Goal: Information Seeking & Learning: Learn about a topic

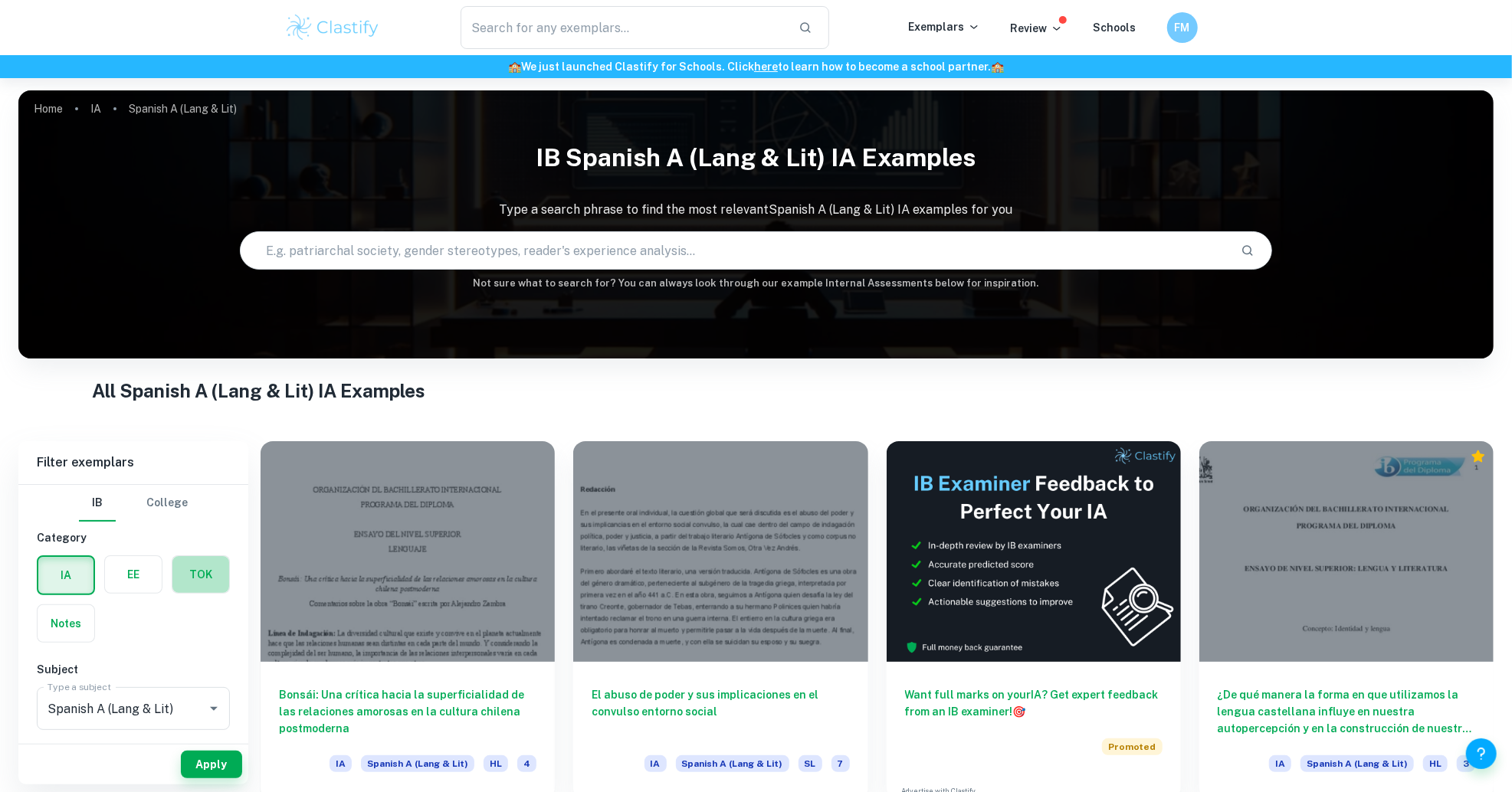
click at [206, 563] on label "button" at bounding box center [200, 575] width 57 height 37
click at [0, 0] on input "radio" at bounding box center [0, 0] width 0 height 0
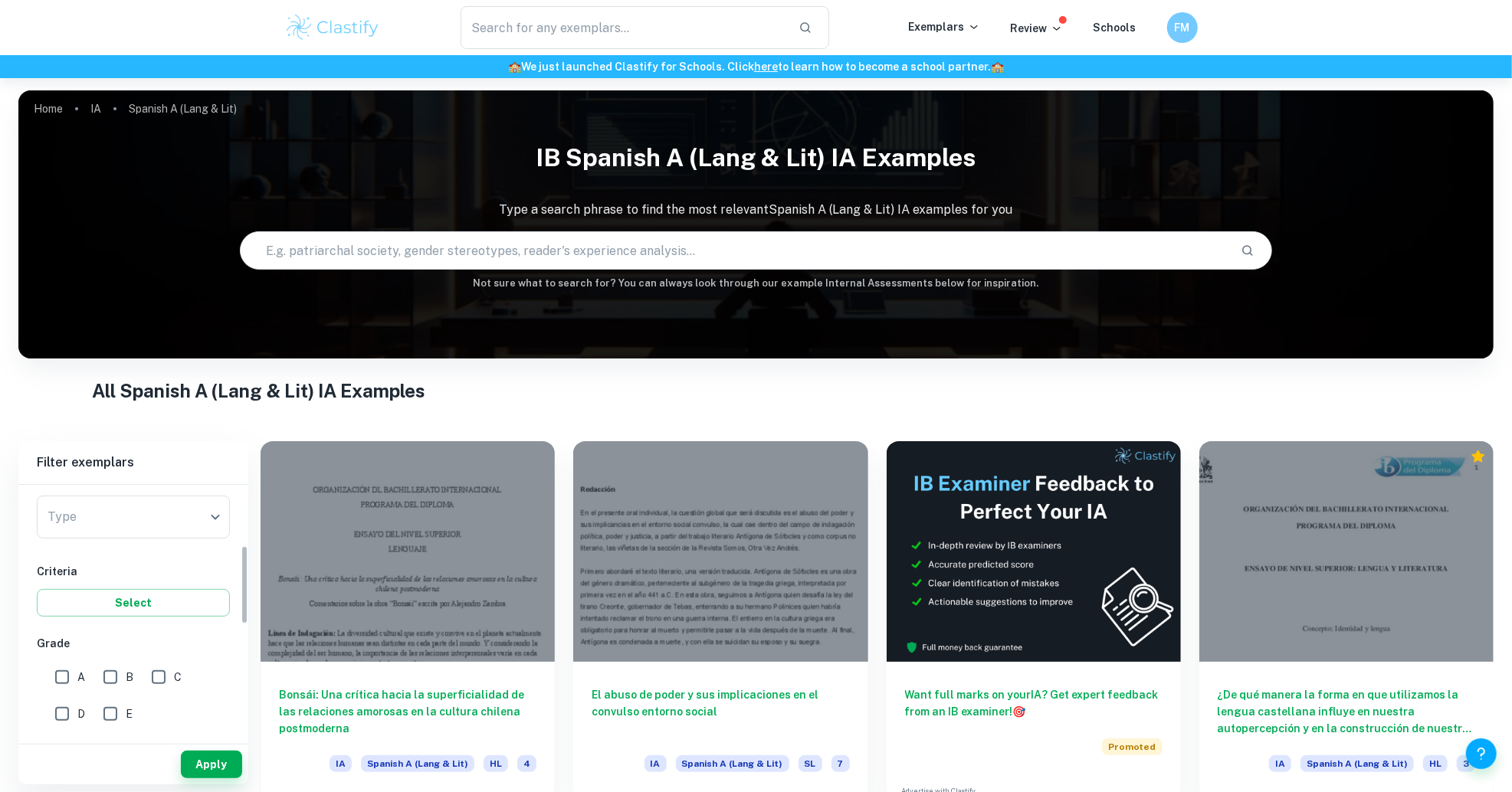
scroll to position [193, 0]
click at [158, 514] on body "We value your privacy We use cookies to enhance your browsing experience, serve…" at bounding box center [756, 474] width 1512 height 792
click at [104, 586] on li "Essay" at bounding box center [134, 583] width 193 height 27
type input "Essay"
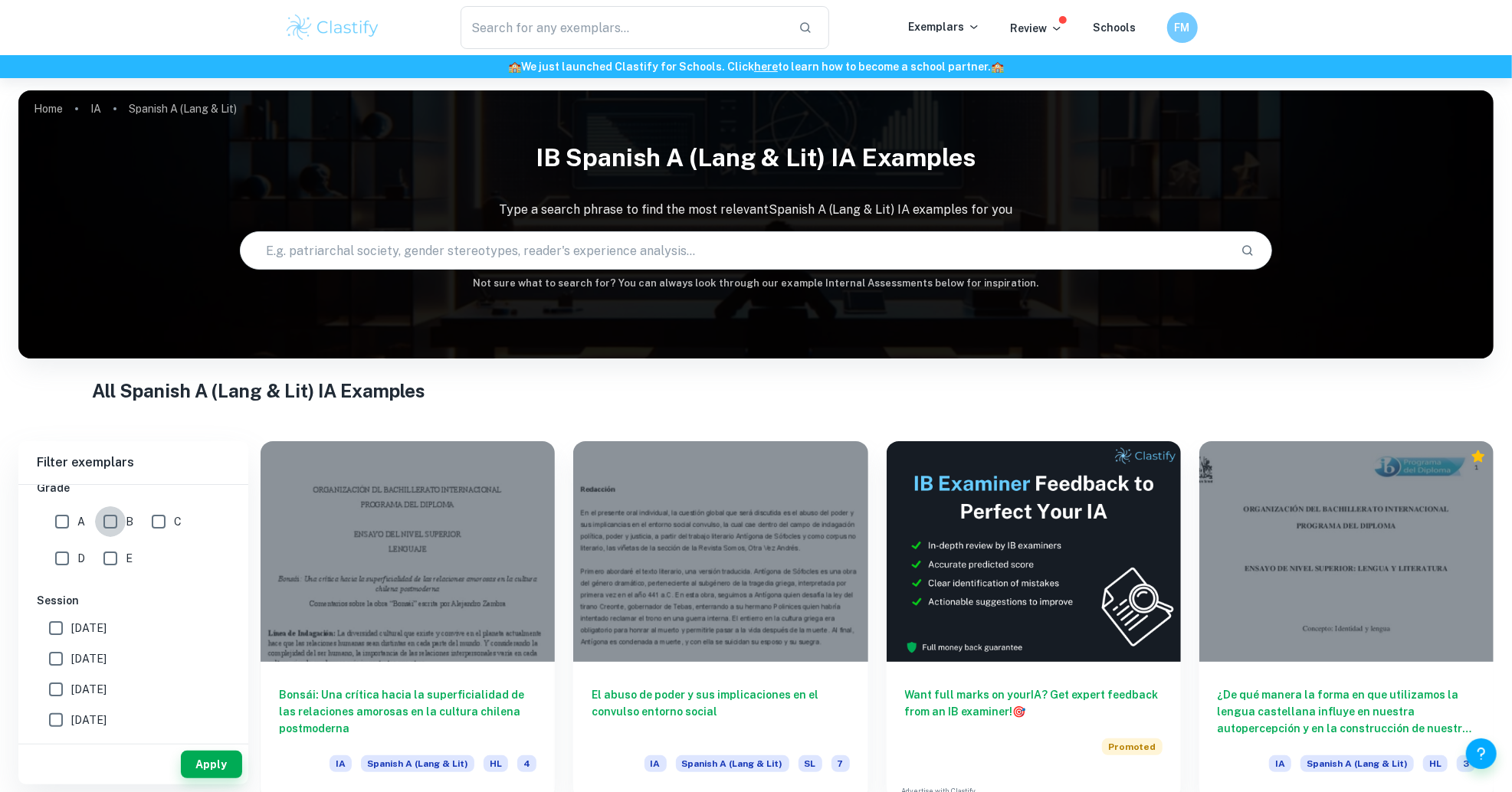
click at [111, 521] on input "B" at bounding box center [110, 521] width 31 height 31
checkbox input "true"
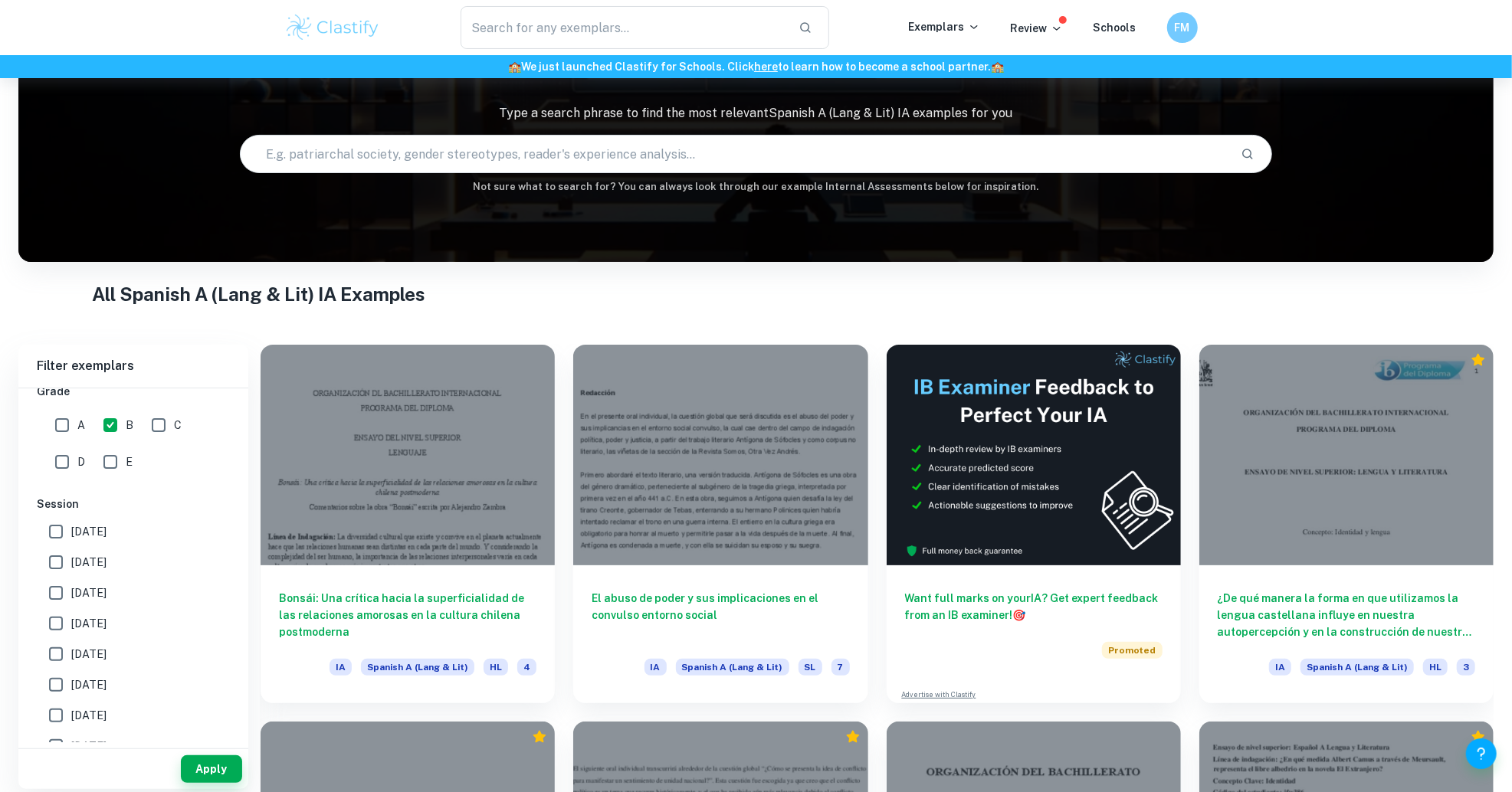
scroll to position [103, 0]
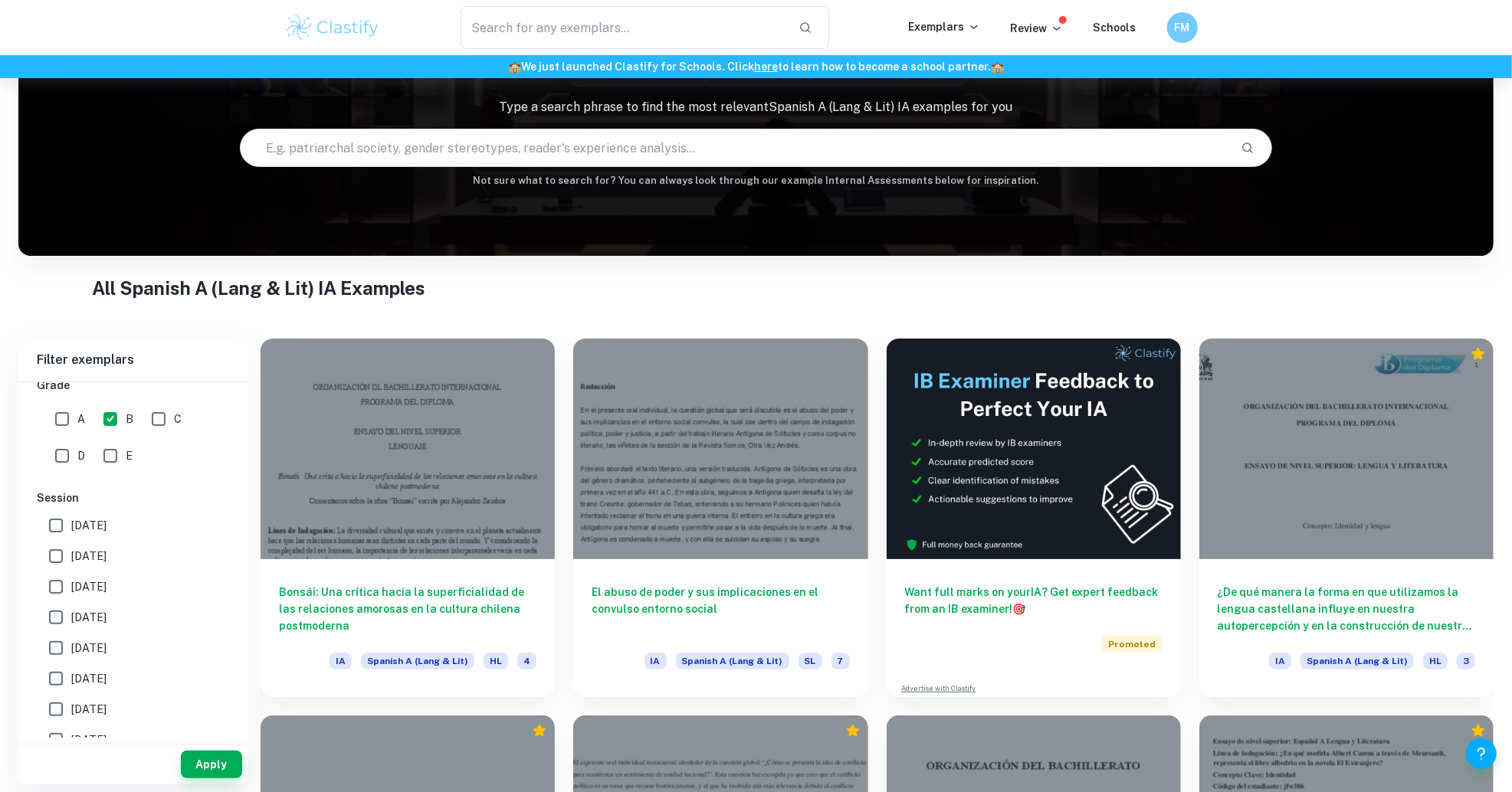
click at [71, 415] on input "A" at bounding box center [62, 418] width 31 height 31
checkbox input "true"
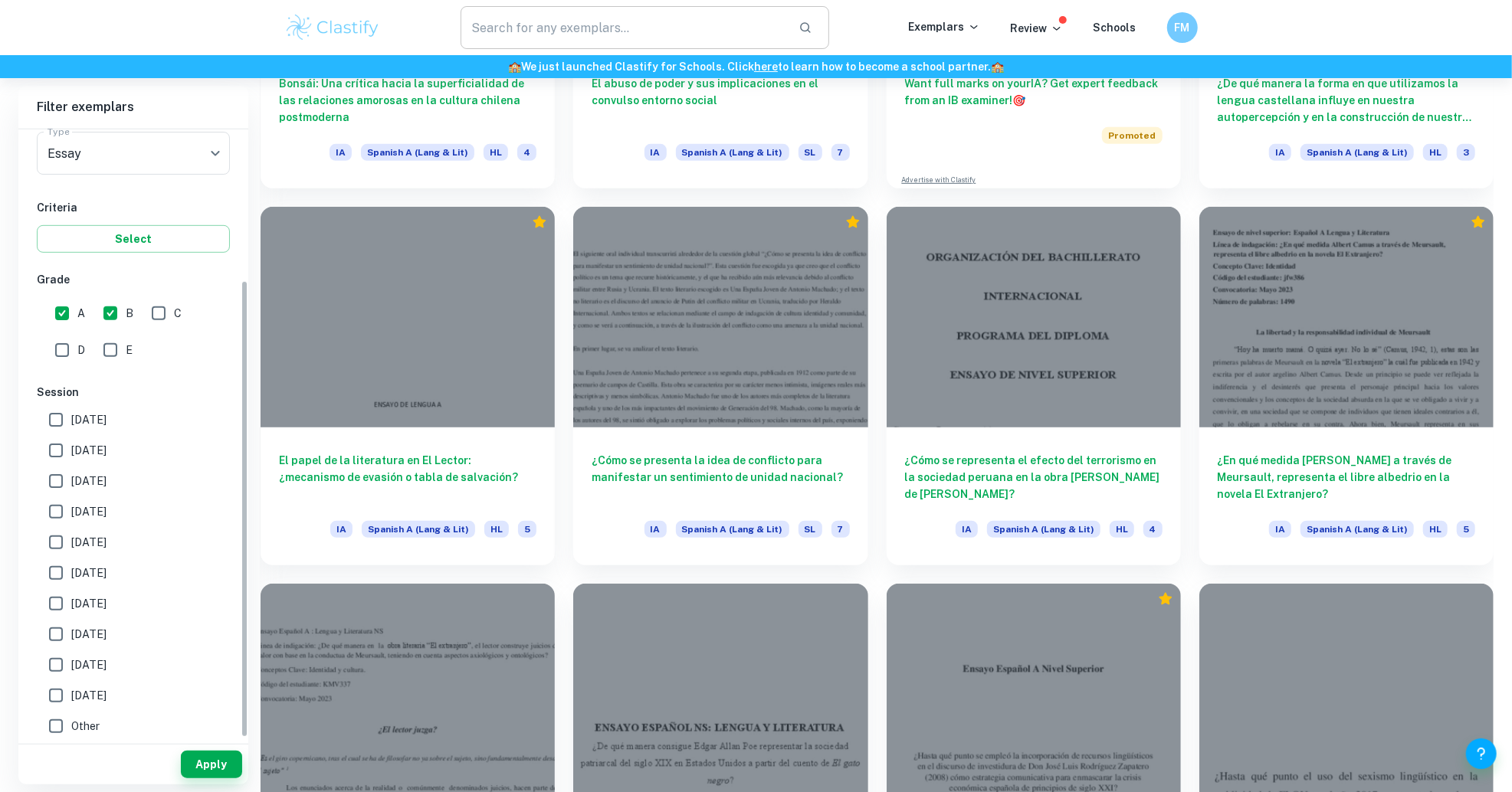
scroll to position [618, 0]
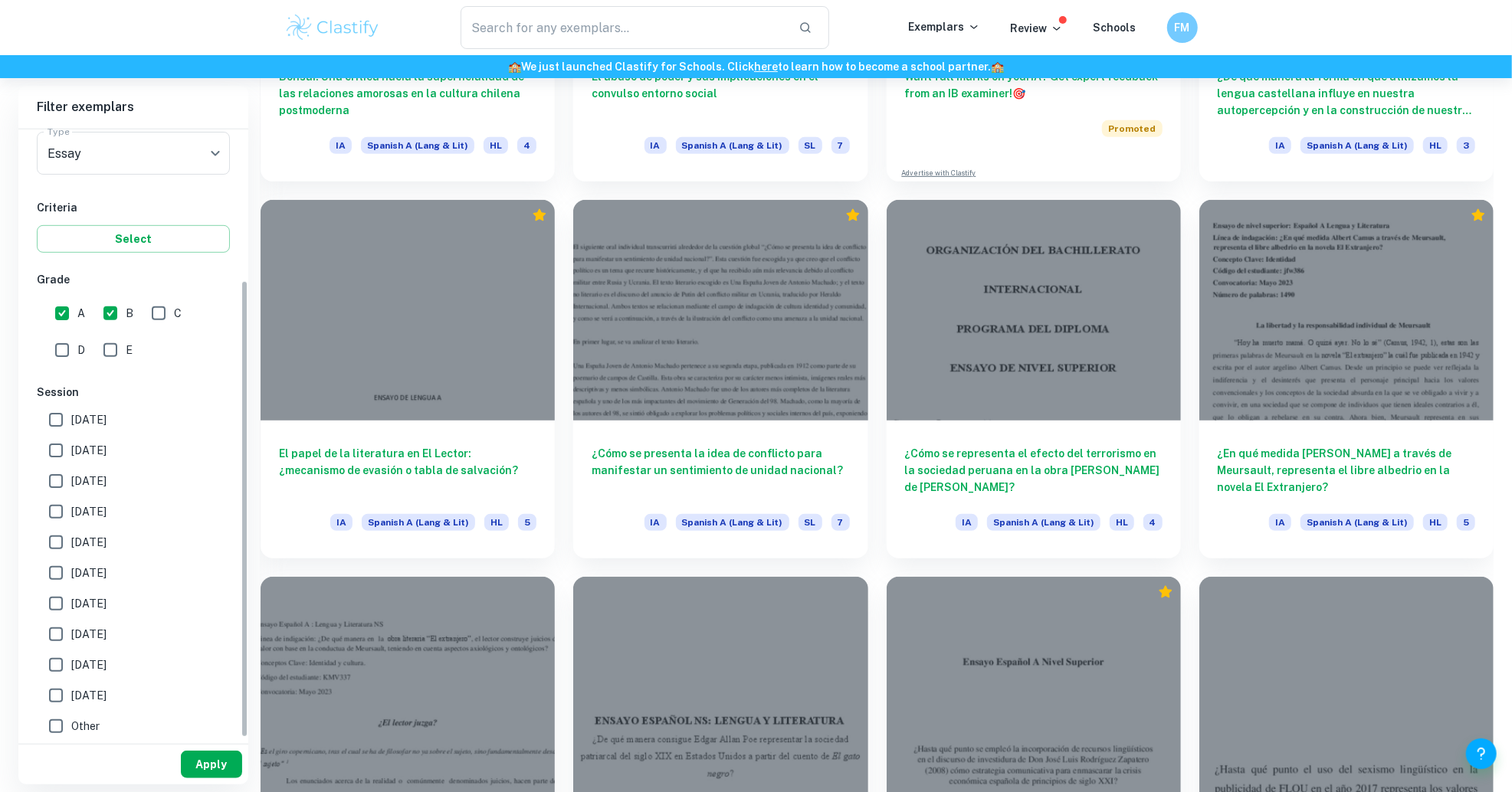
click at [219, 764] on button "Apply" at bounding box center [212, 764] width 62 height 27
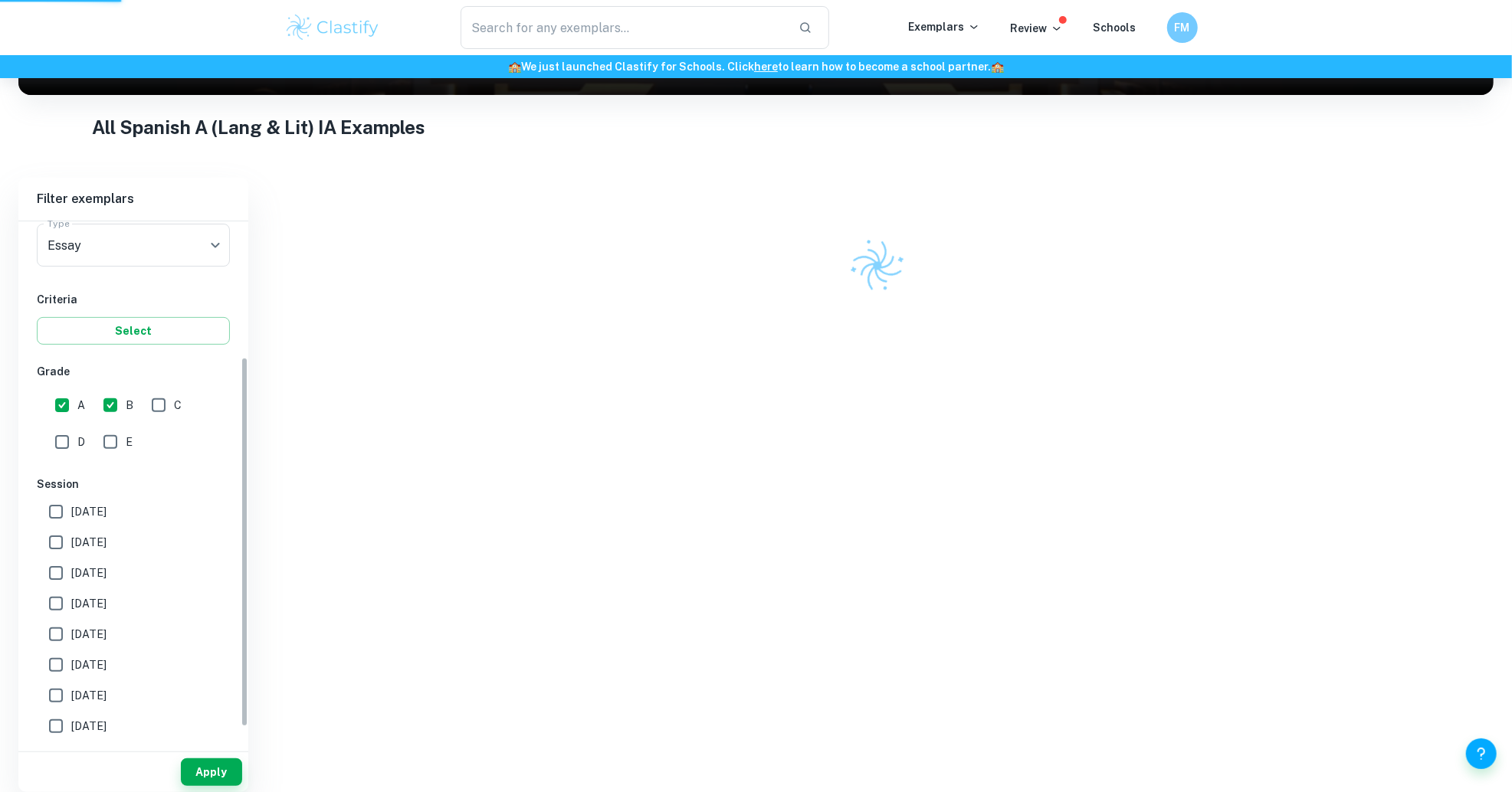
scroll to position [240, 0]
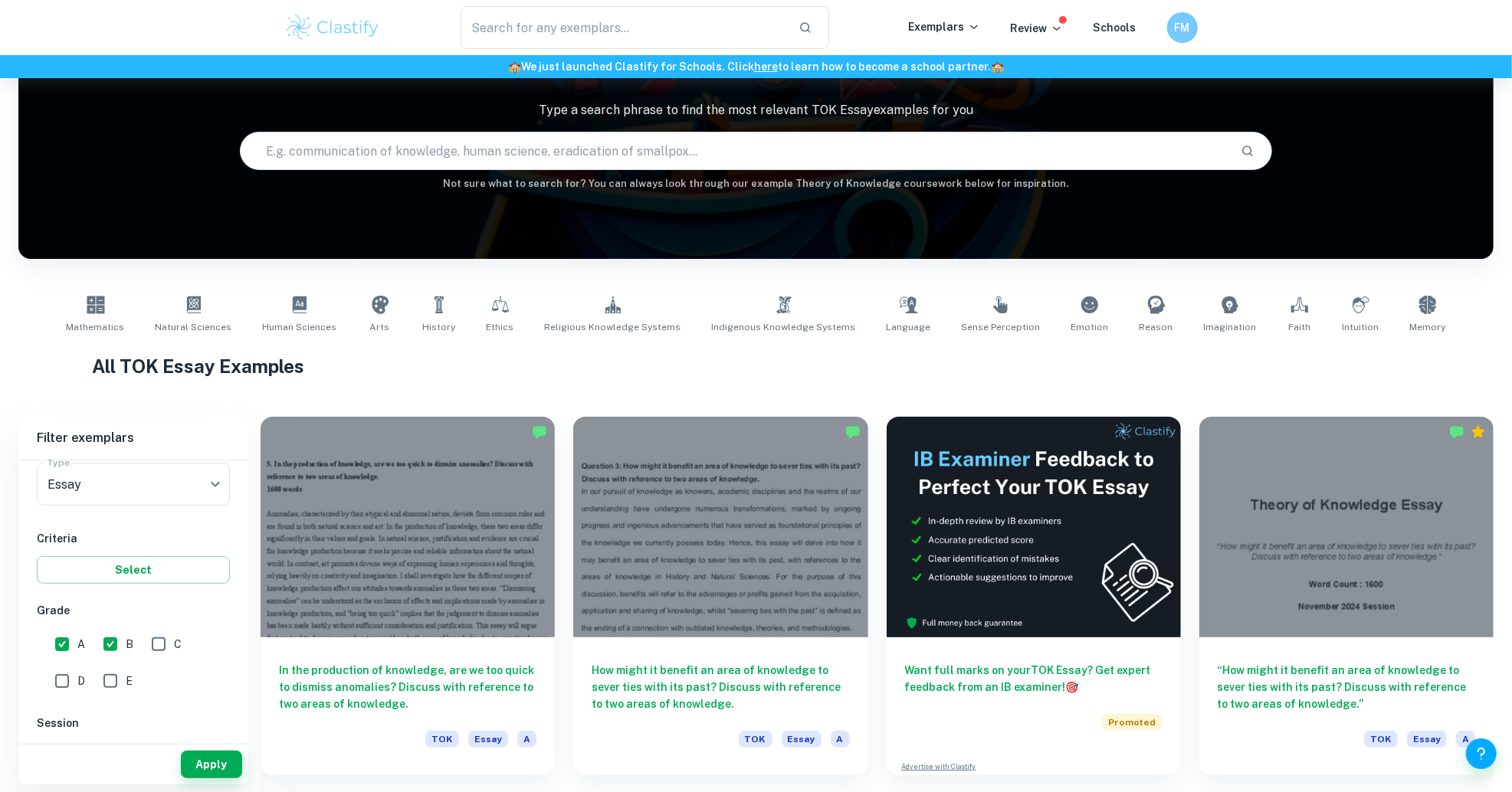
scroll to position [101, 0]
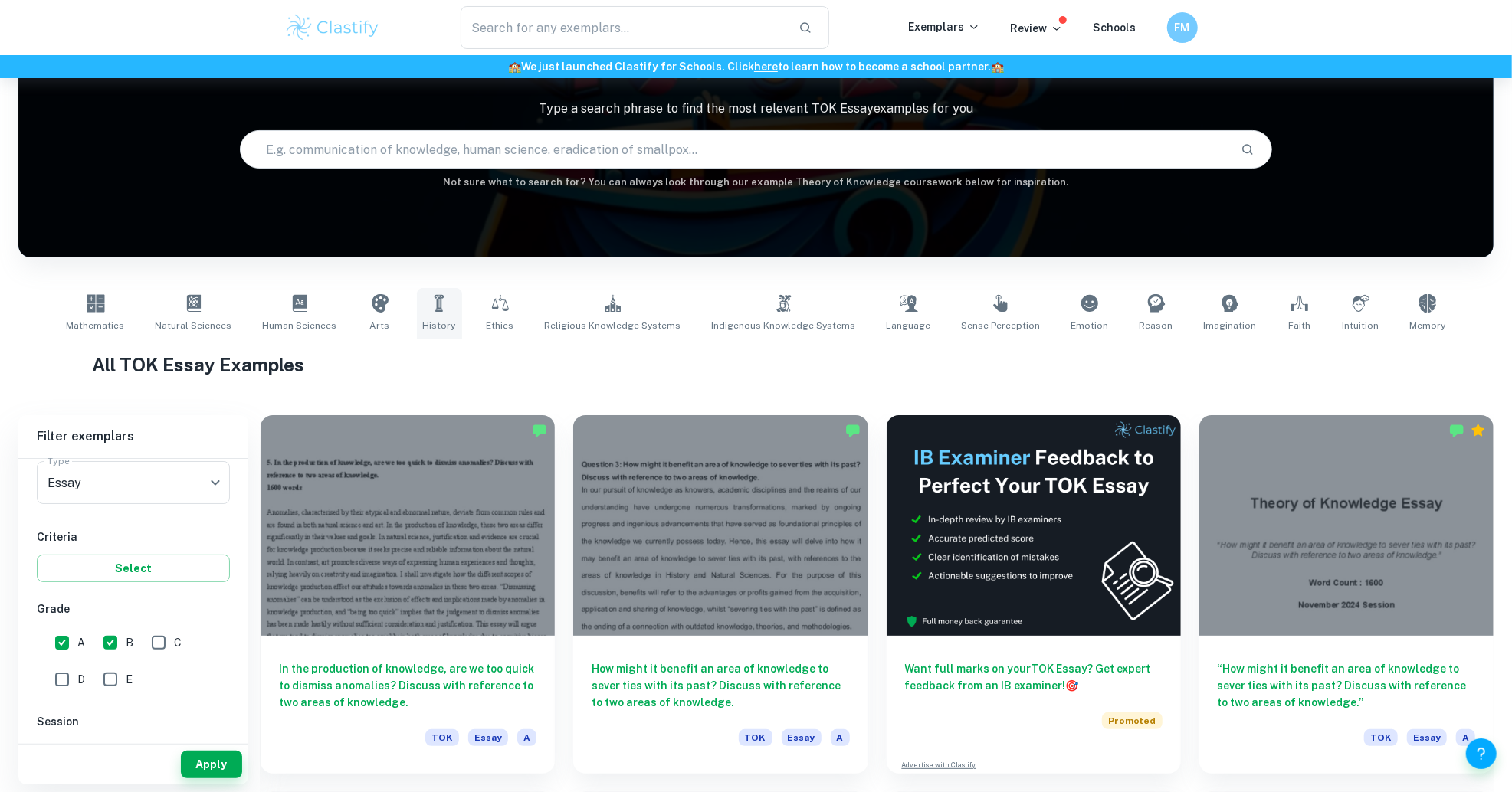
click at [448, 309] on icon at bounding box center [439, 303] width 18 height 18
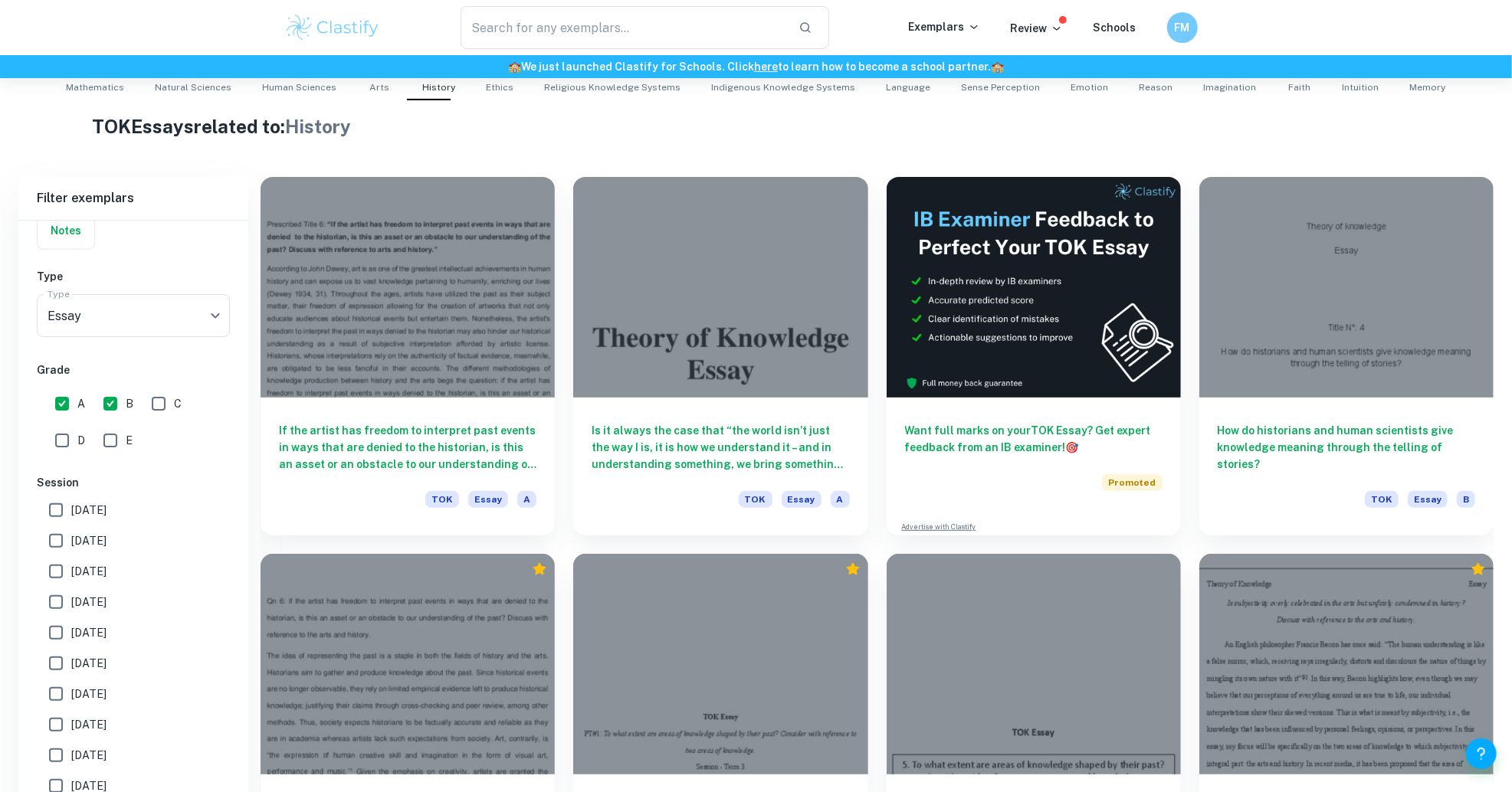
scroll to position [200, 0]
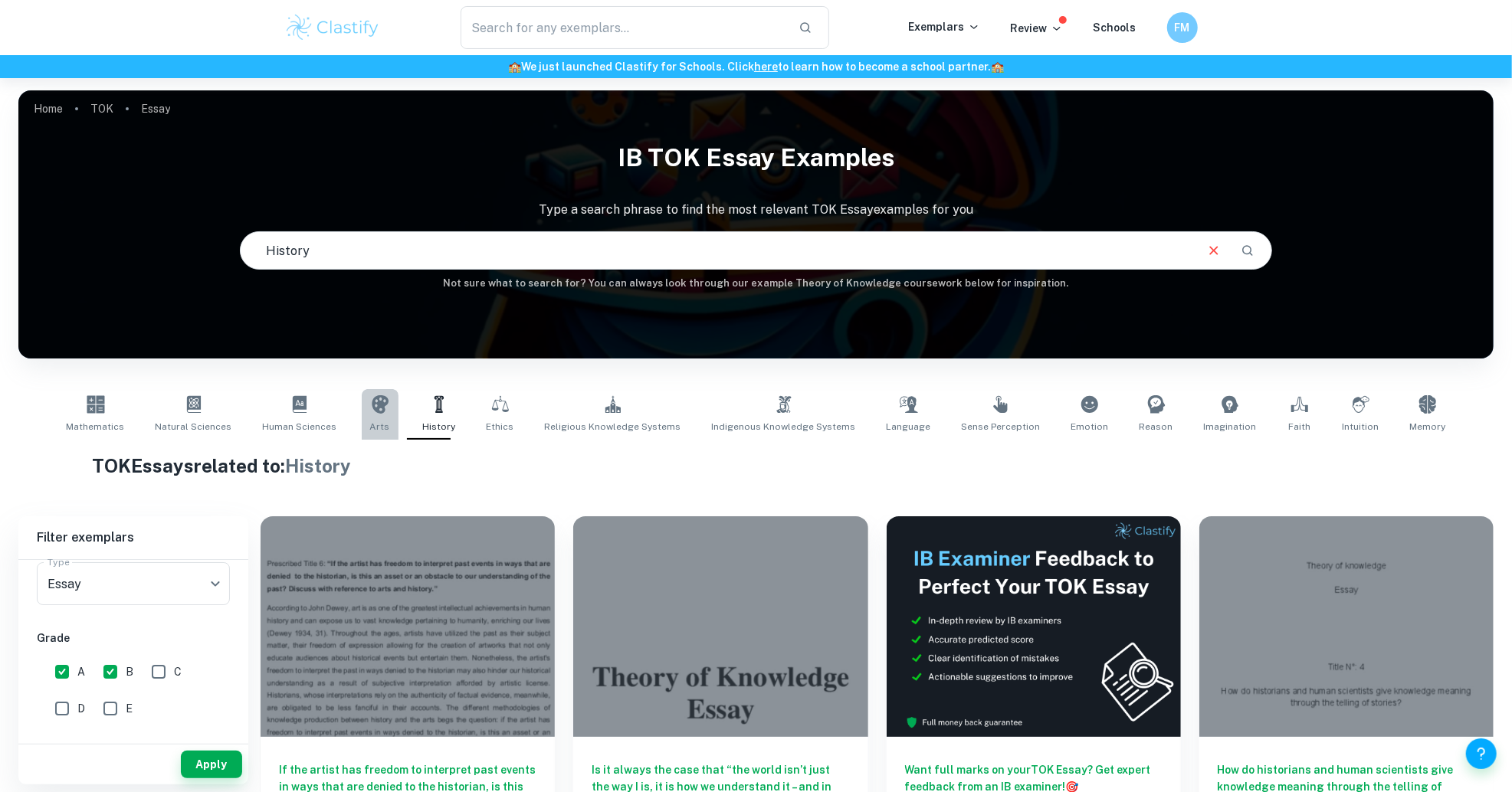
click at [389, 413] on icon at bounding box center [380, 404] width 18 height 18
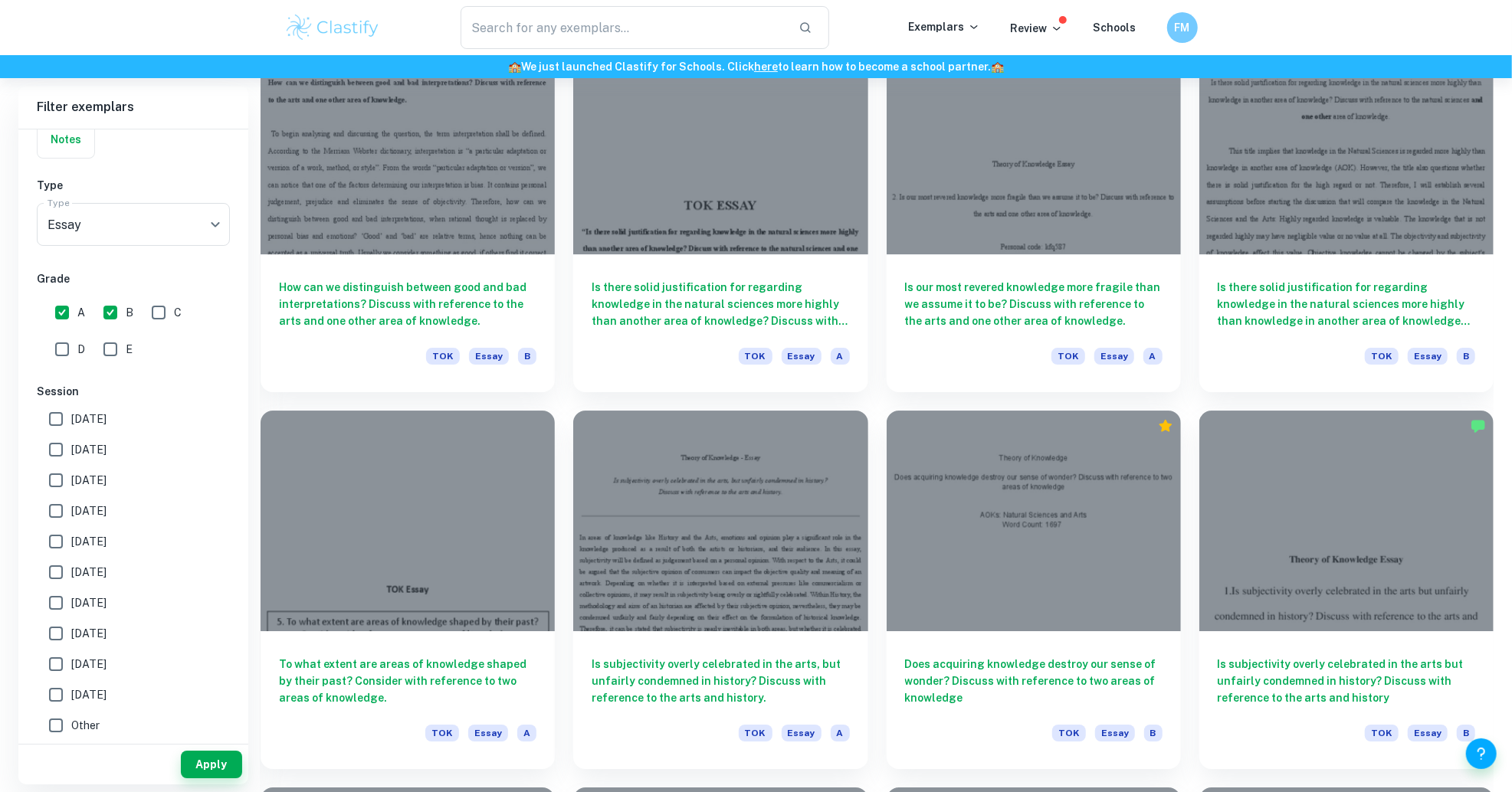
scroll to position [3826, 0]
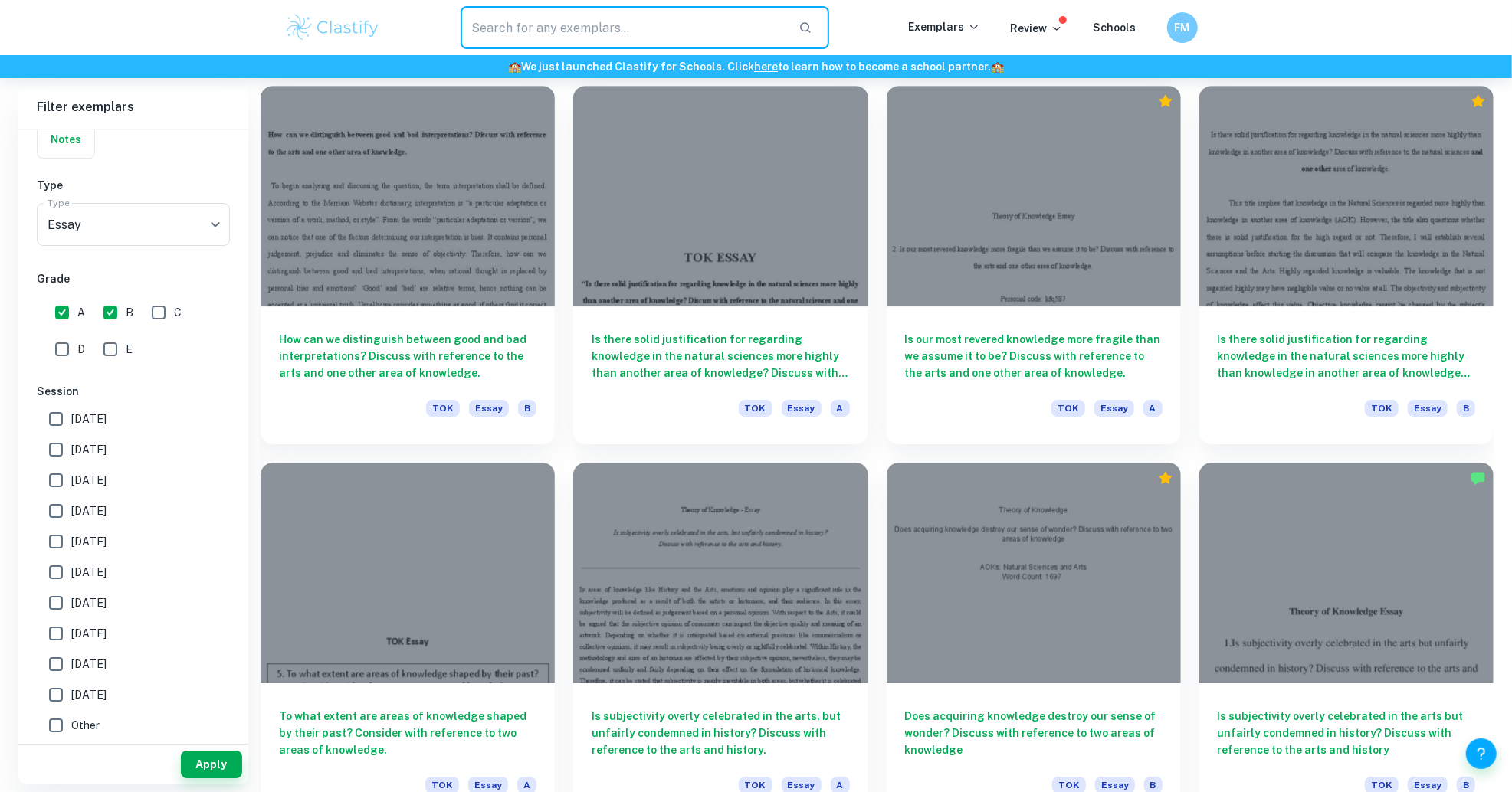
click at [548, 34] on input "text" at bounding box center [623, 27] width 326 height 43
type input "for historians and artists"
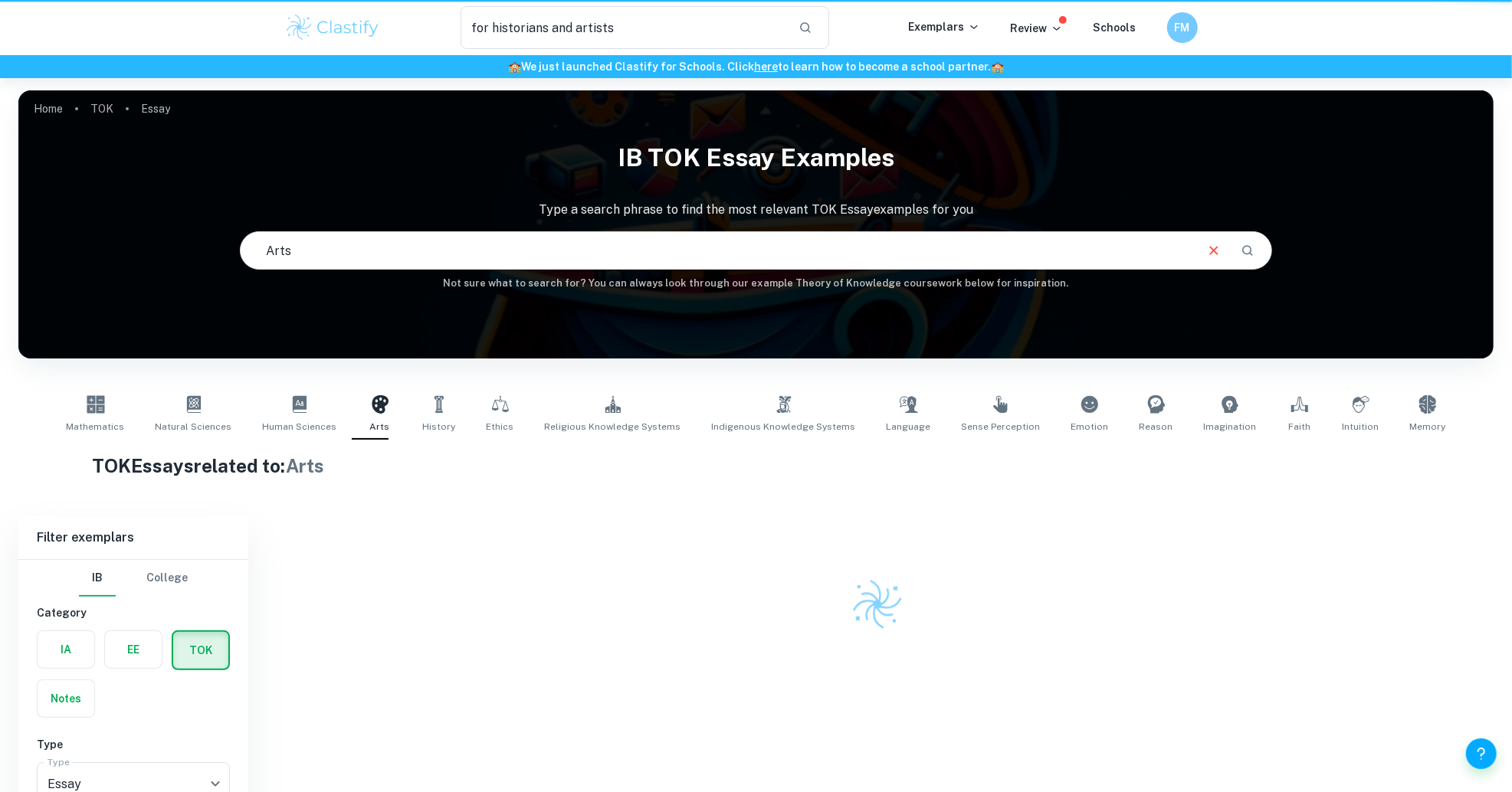
scroll to position [78, 0]
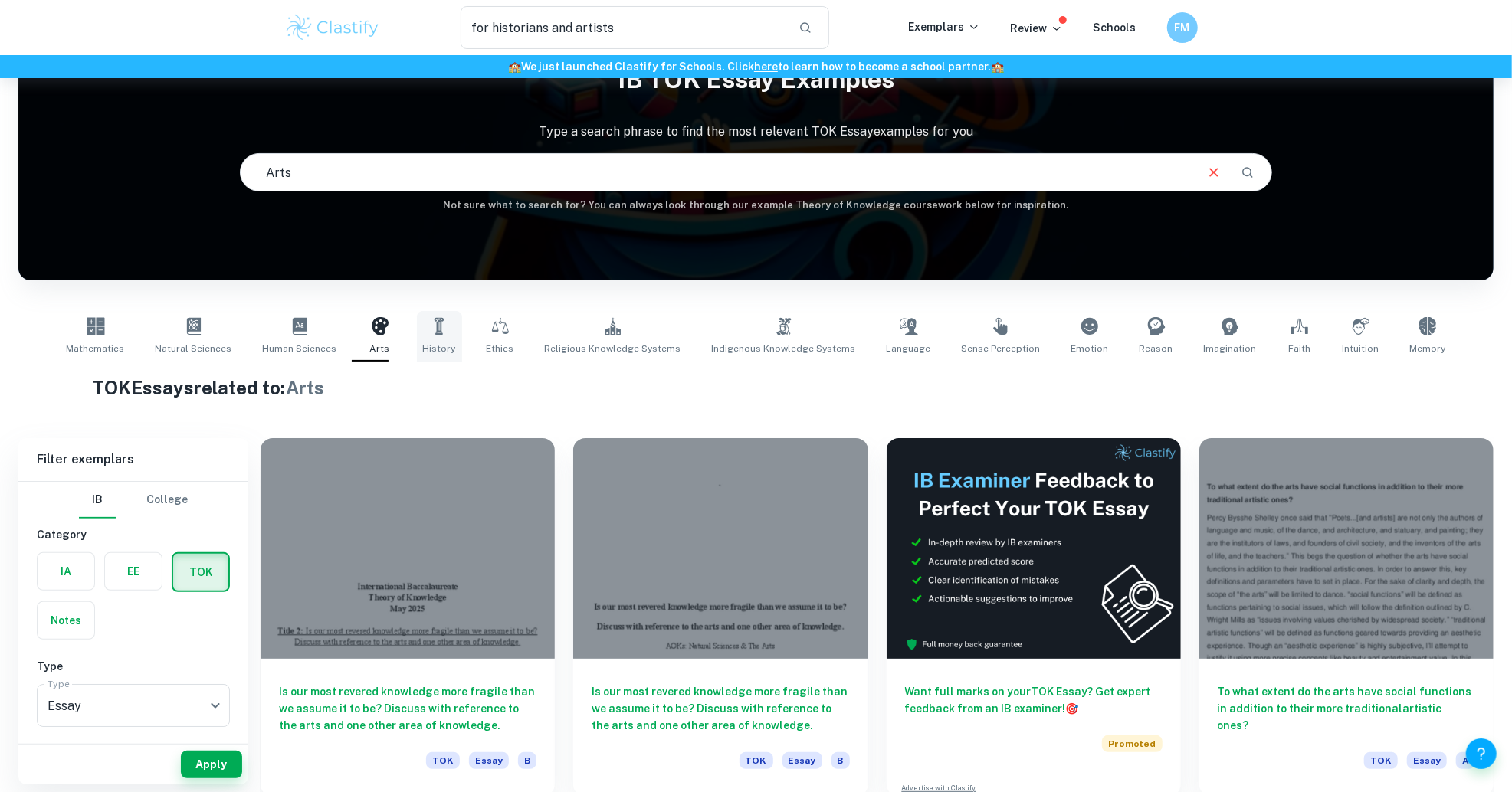
click at [462, 338] on link "History" at bounding box center [439, 337] width 45 height 51
type input "History"
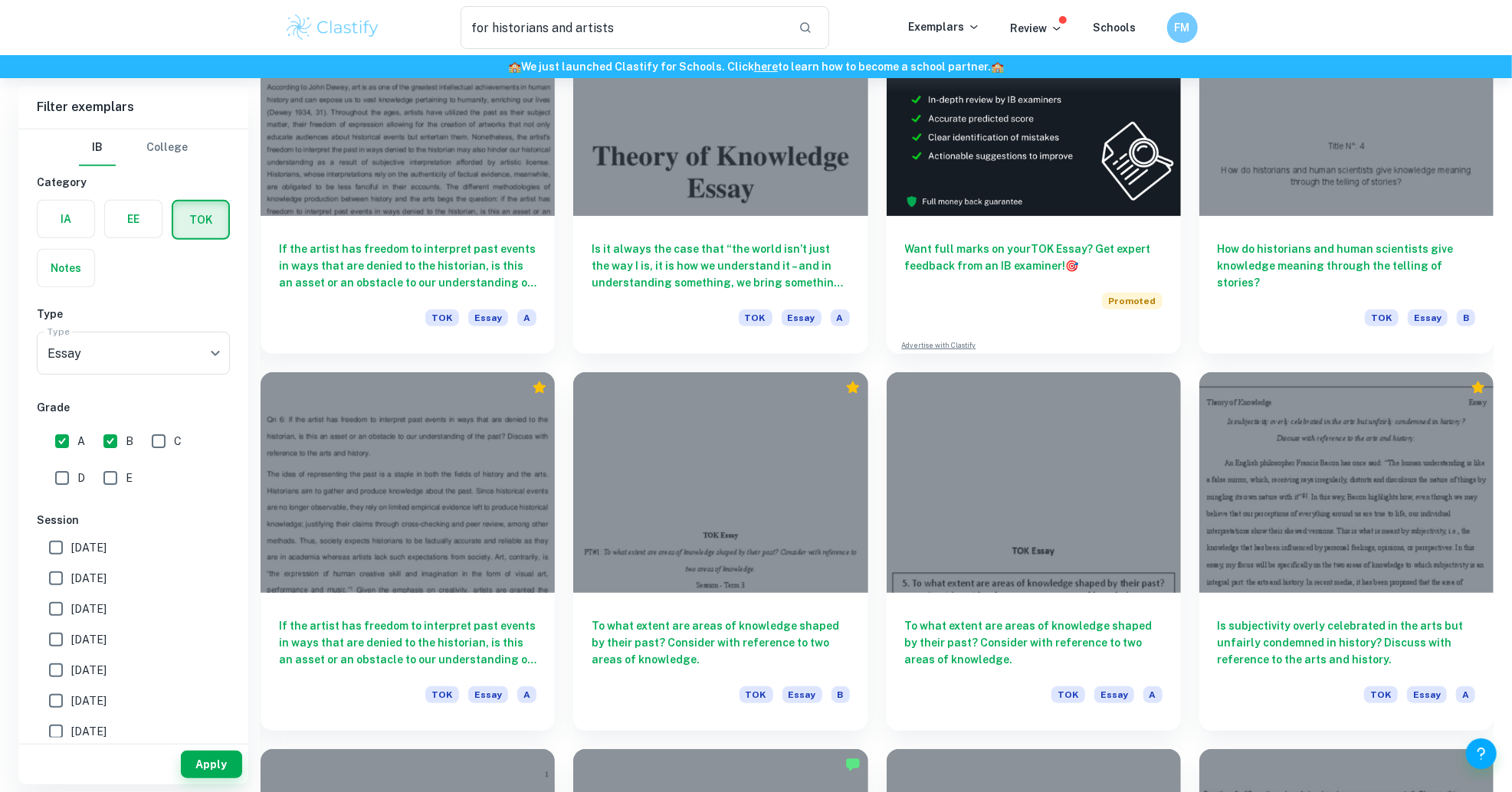
scroll to position [523, 0]
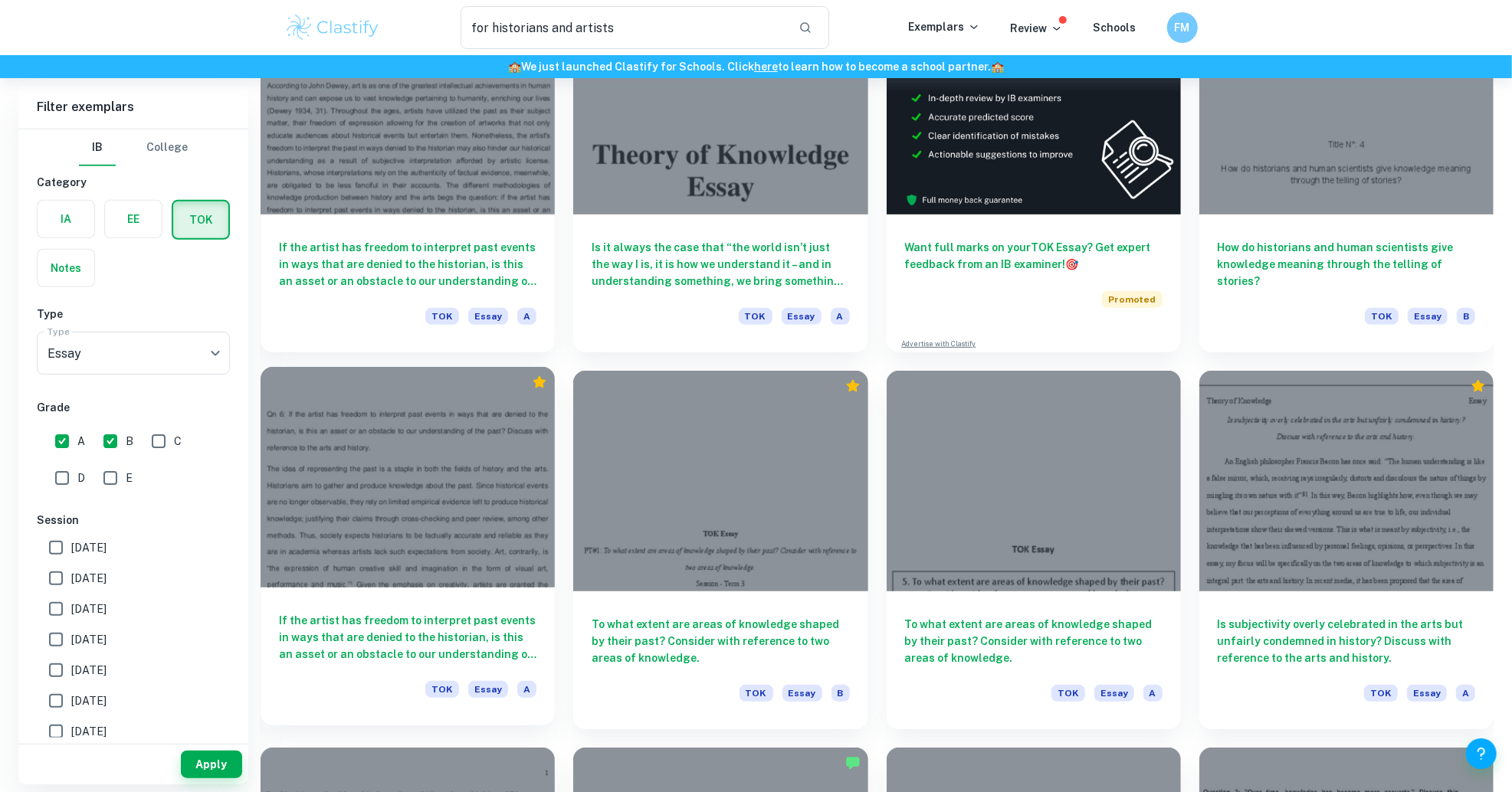
click at [537, 494] on div at bounding box center [407, 477] width 294 height 221
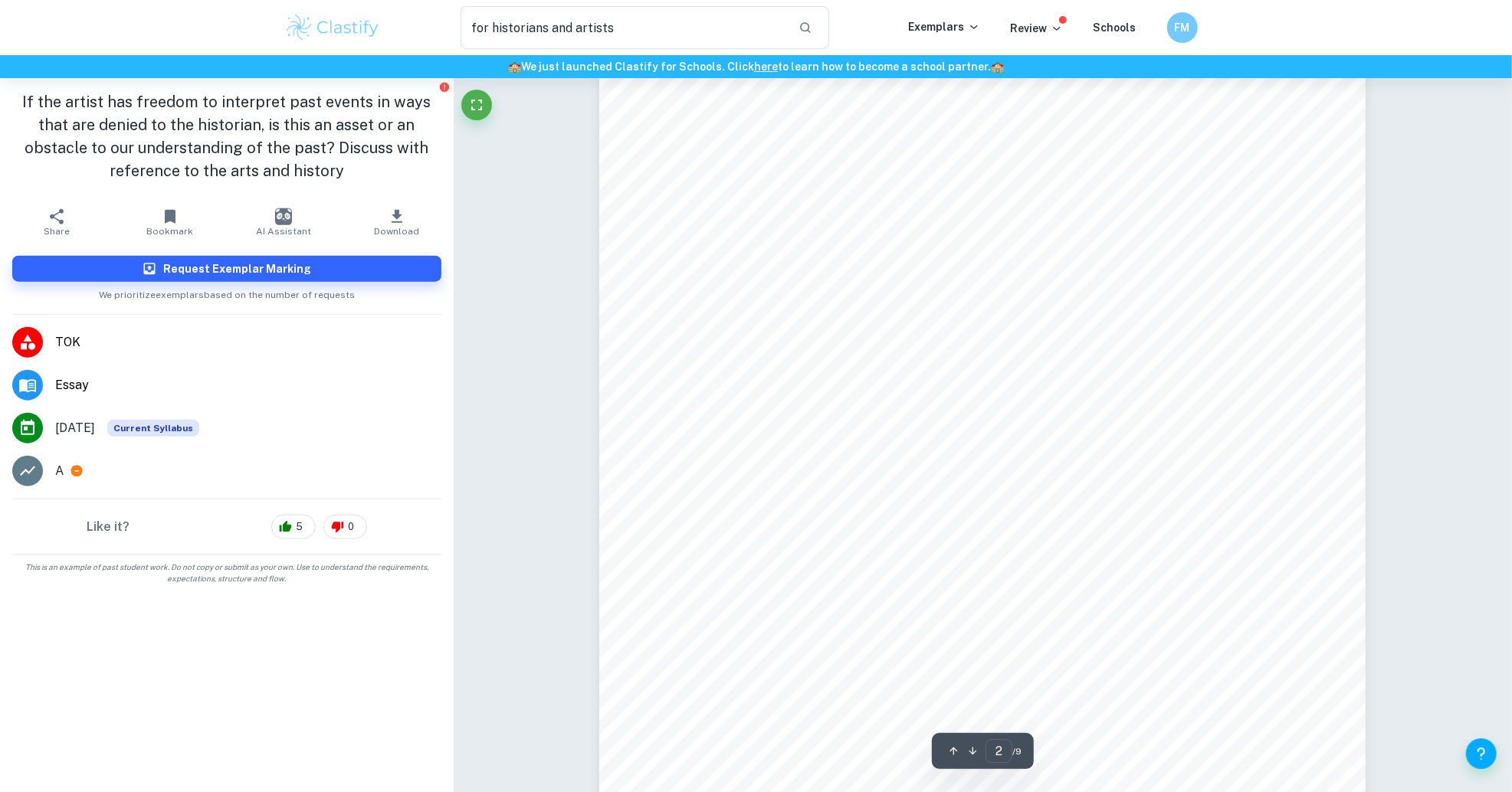
type input "1"
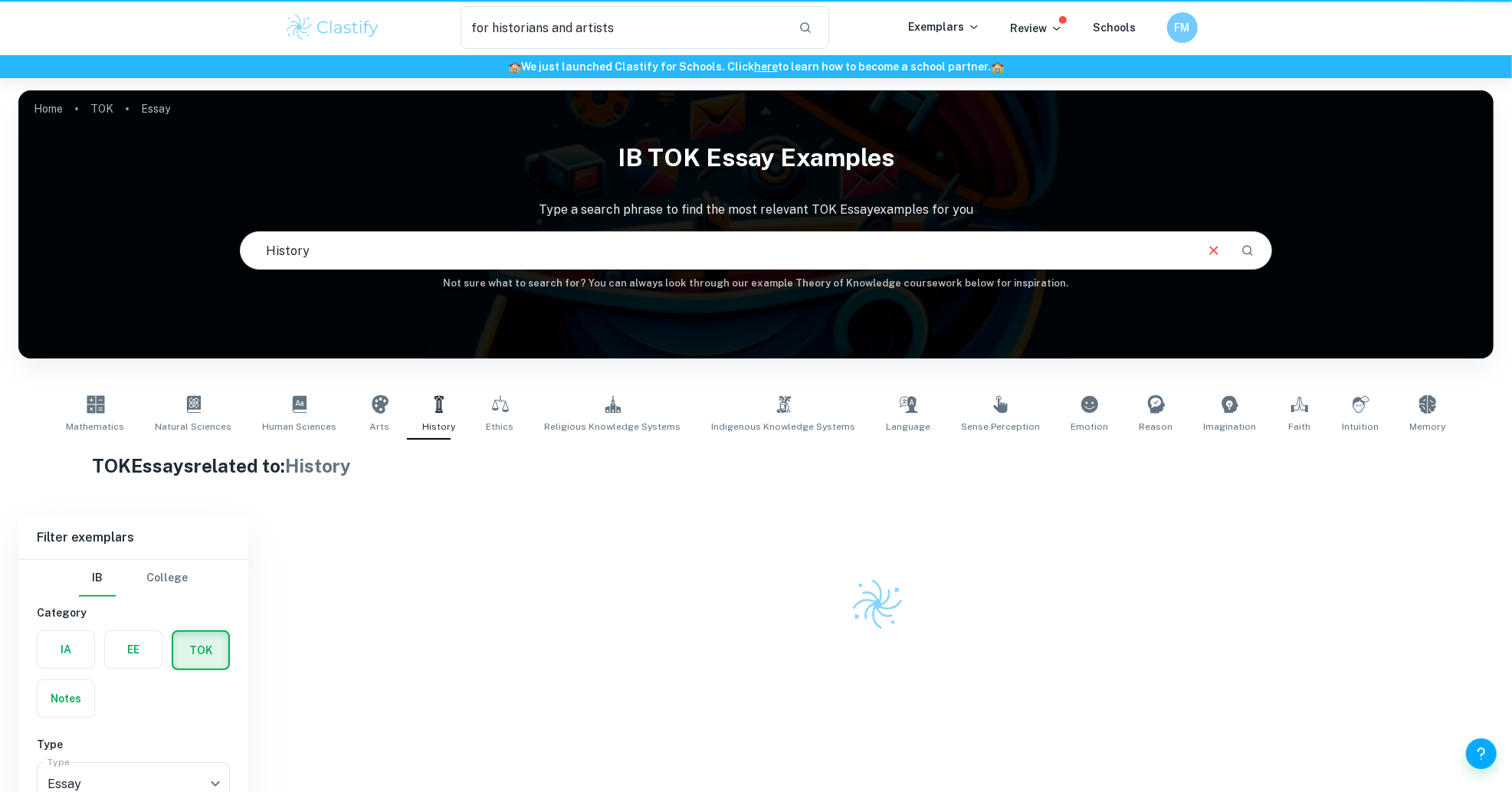
scroll to position [78, 0]
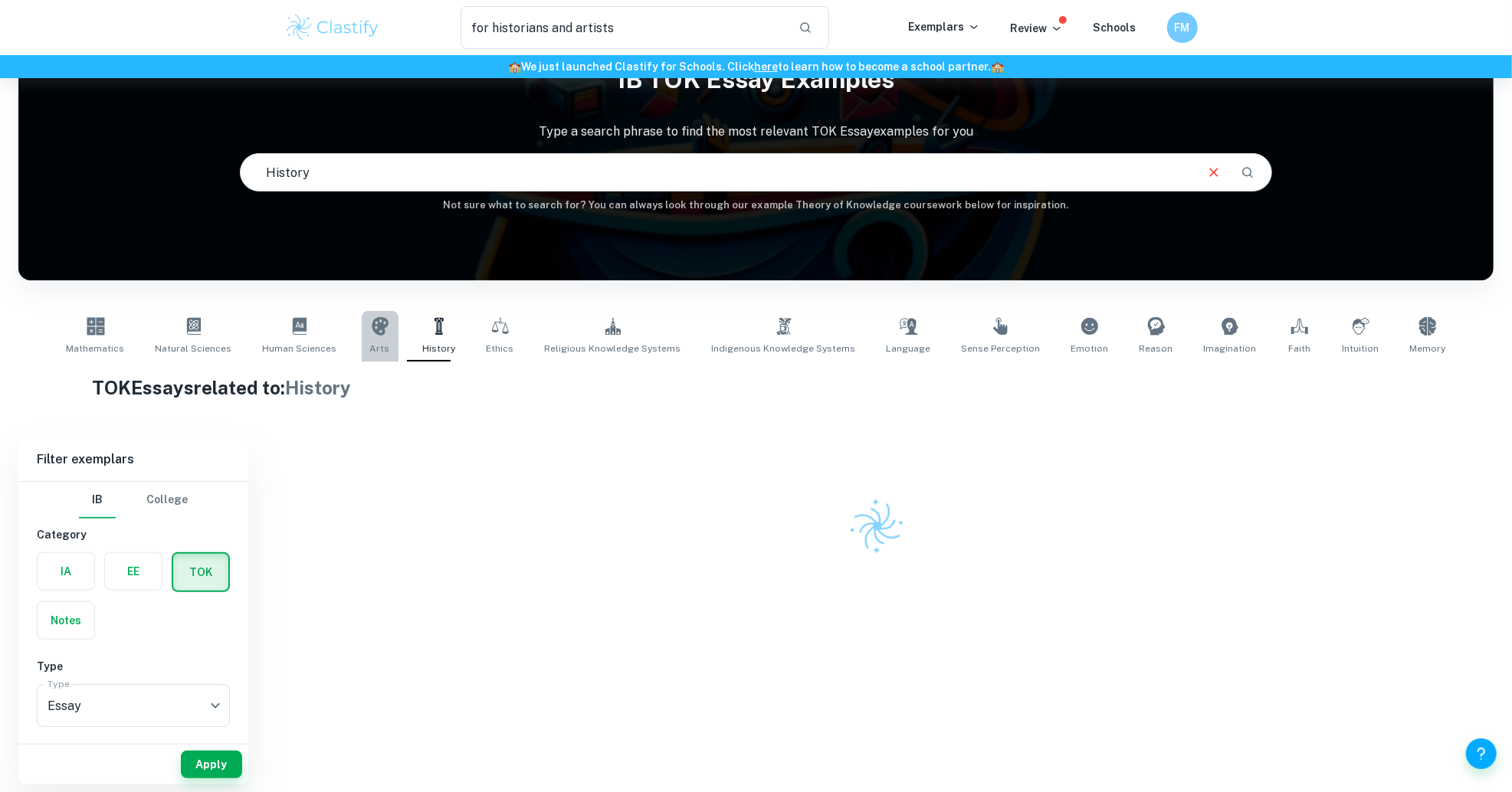
click at [389, 335] on icon at bounding box center [380, 326] width 18 height 18
type input "Arts"
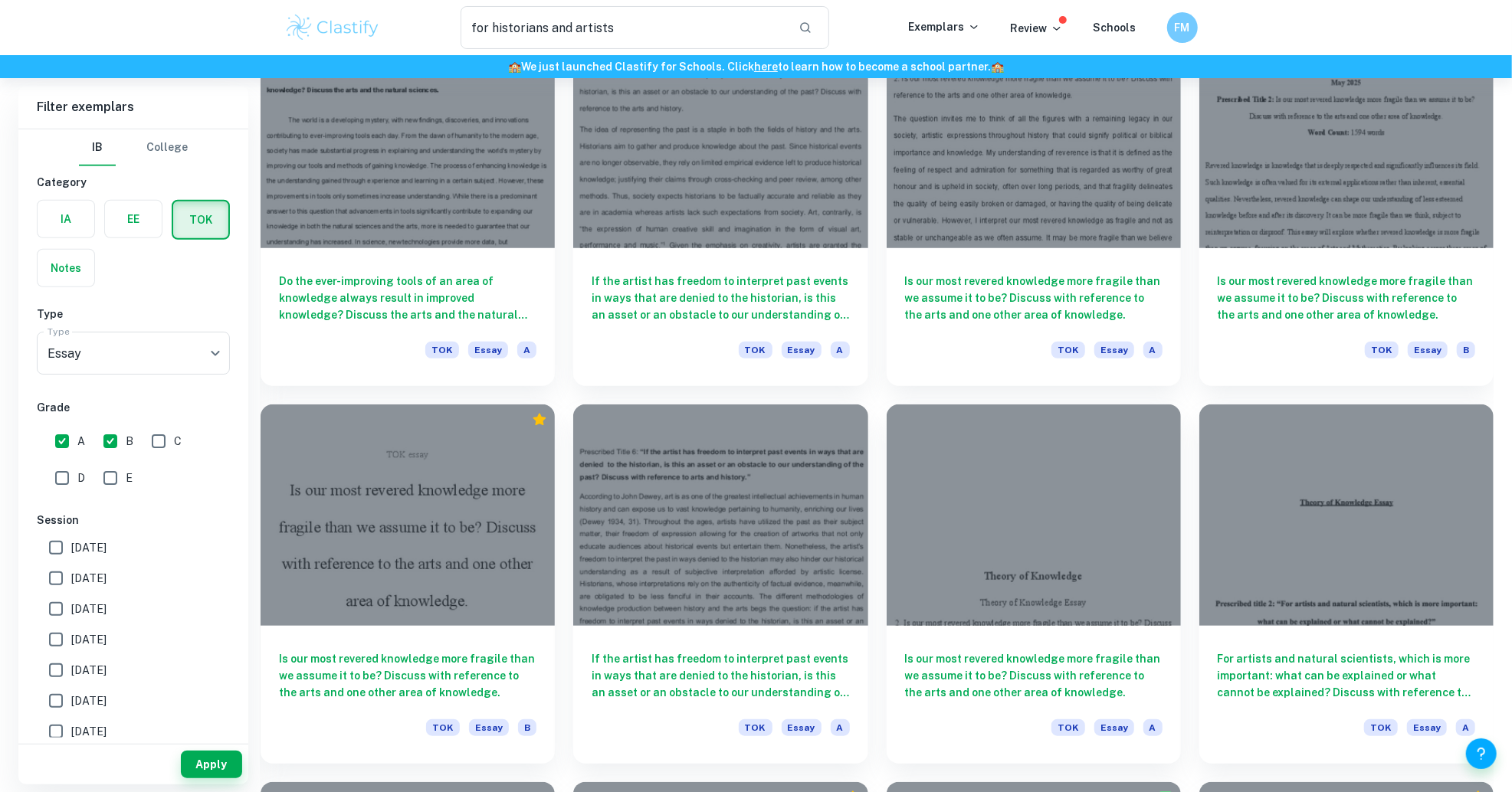
scroll to position [1258, 0]
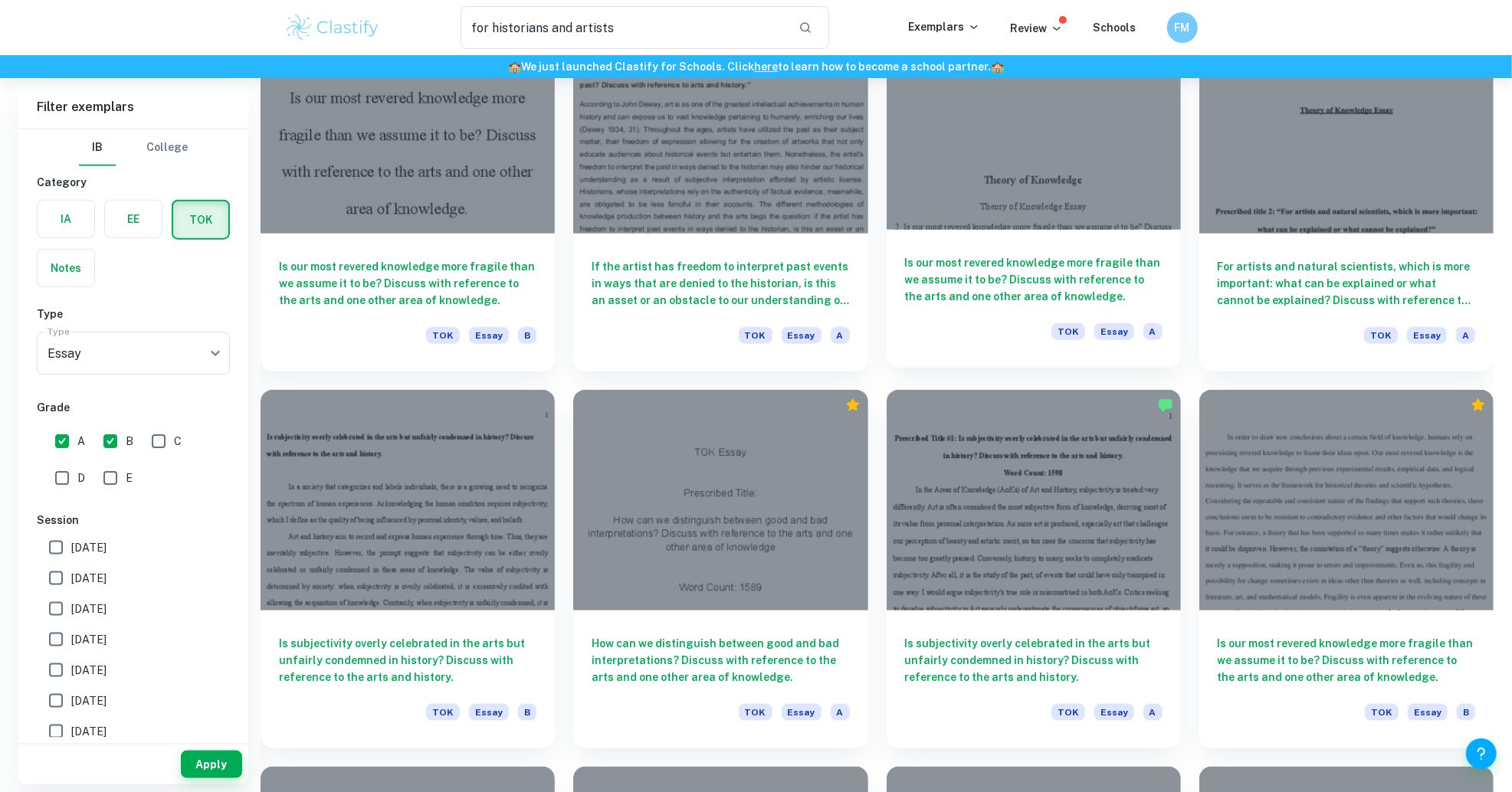
click at [1014, 186] on div at bounding box center [1034, 119] width 294 height 221
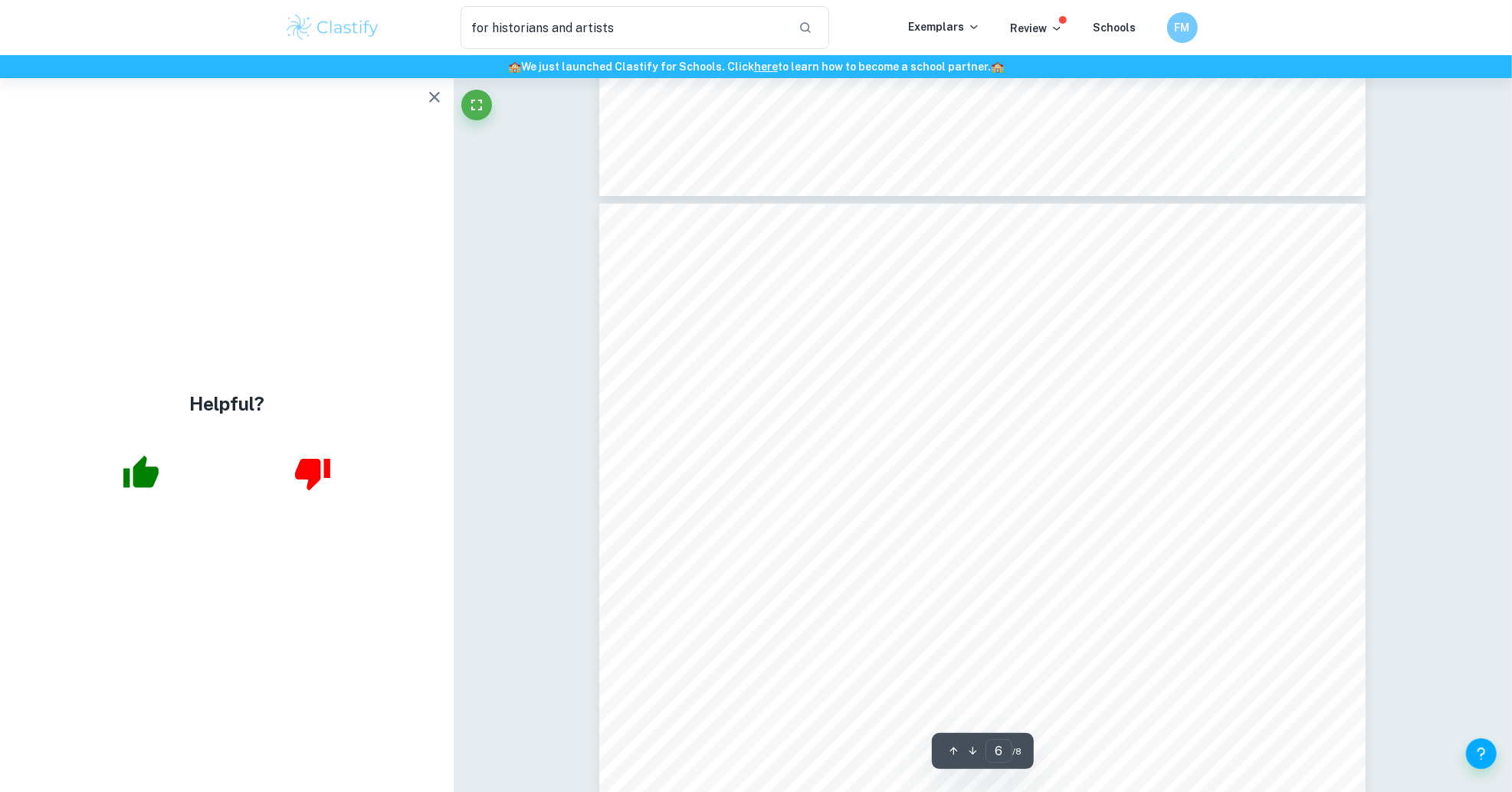
scroll to position [5457, 0]
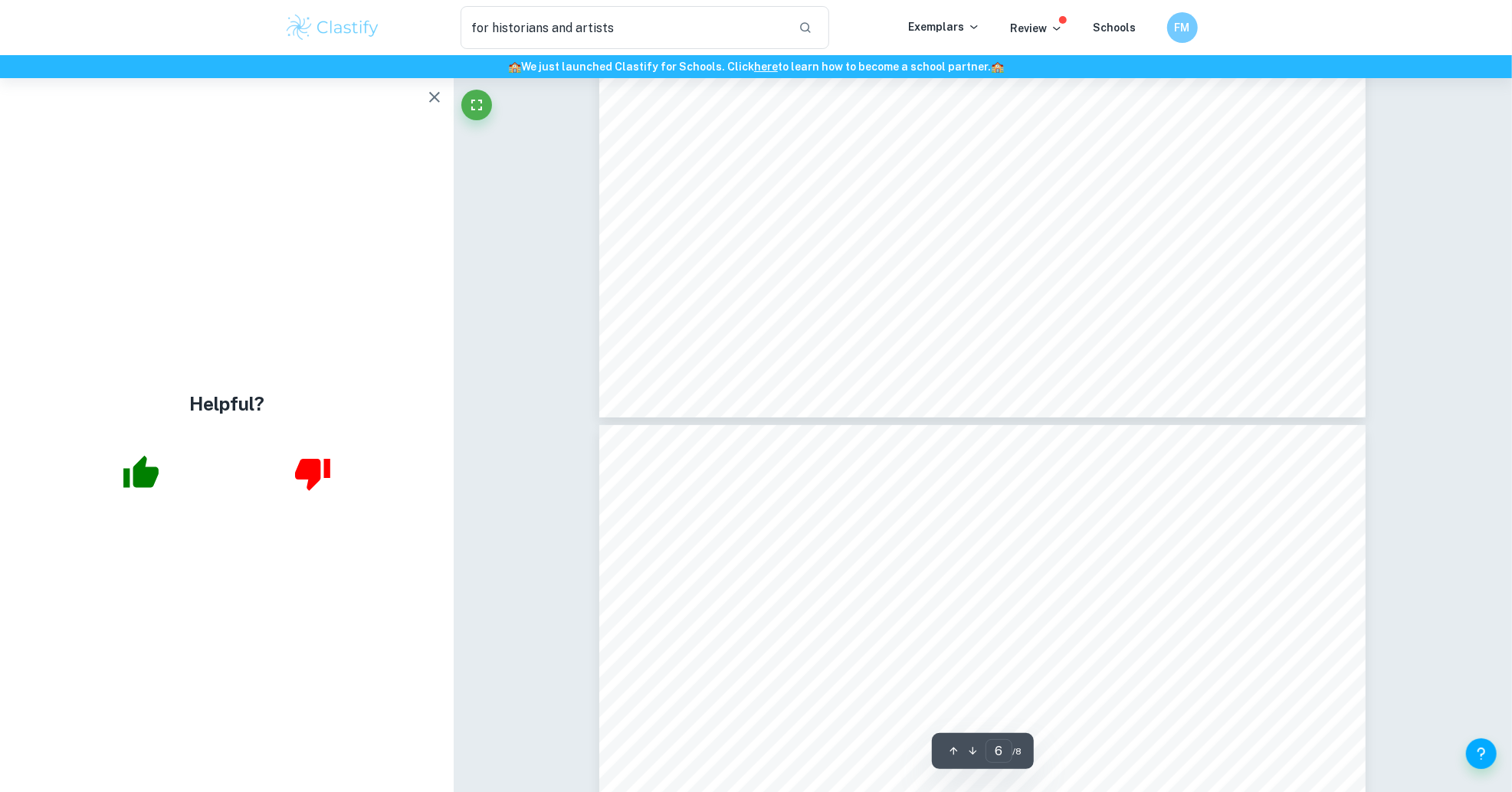
type input "5"
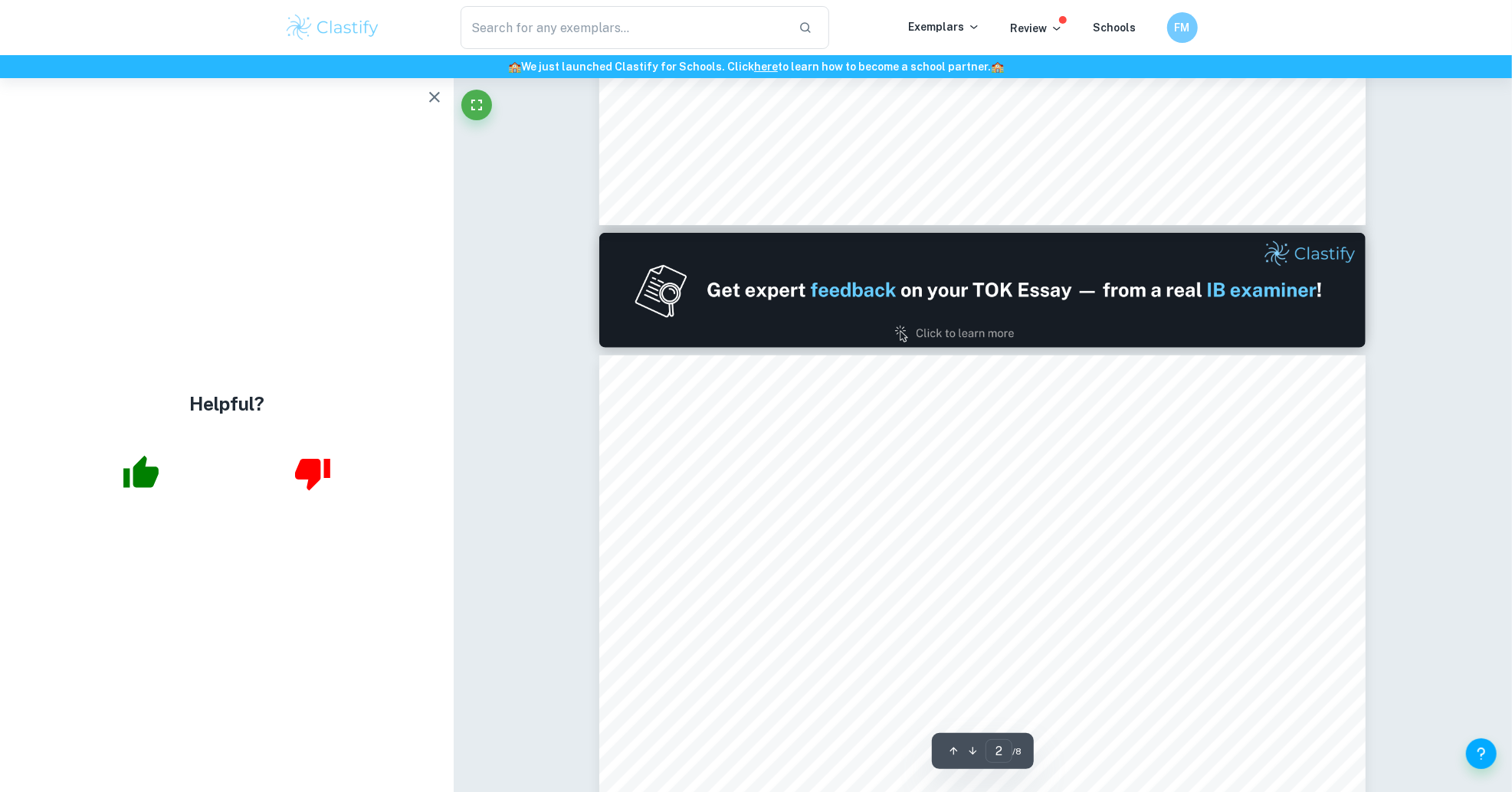
type input "1"
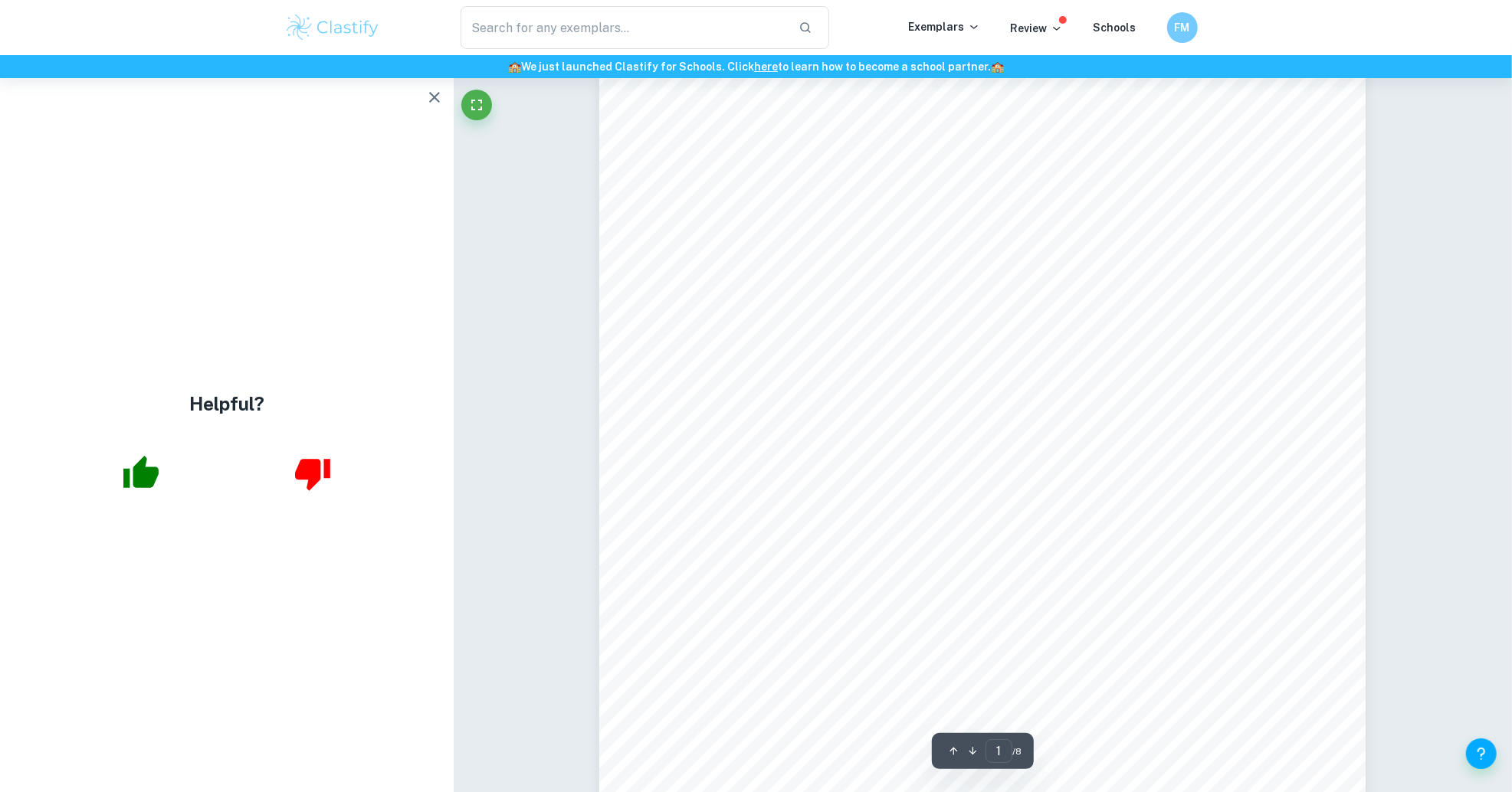
scroll to position [0, 0]
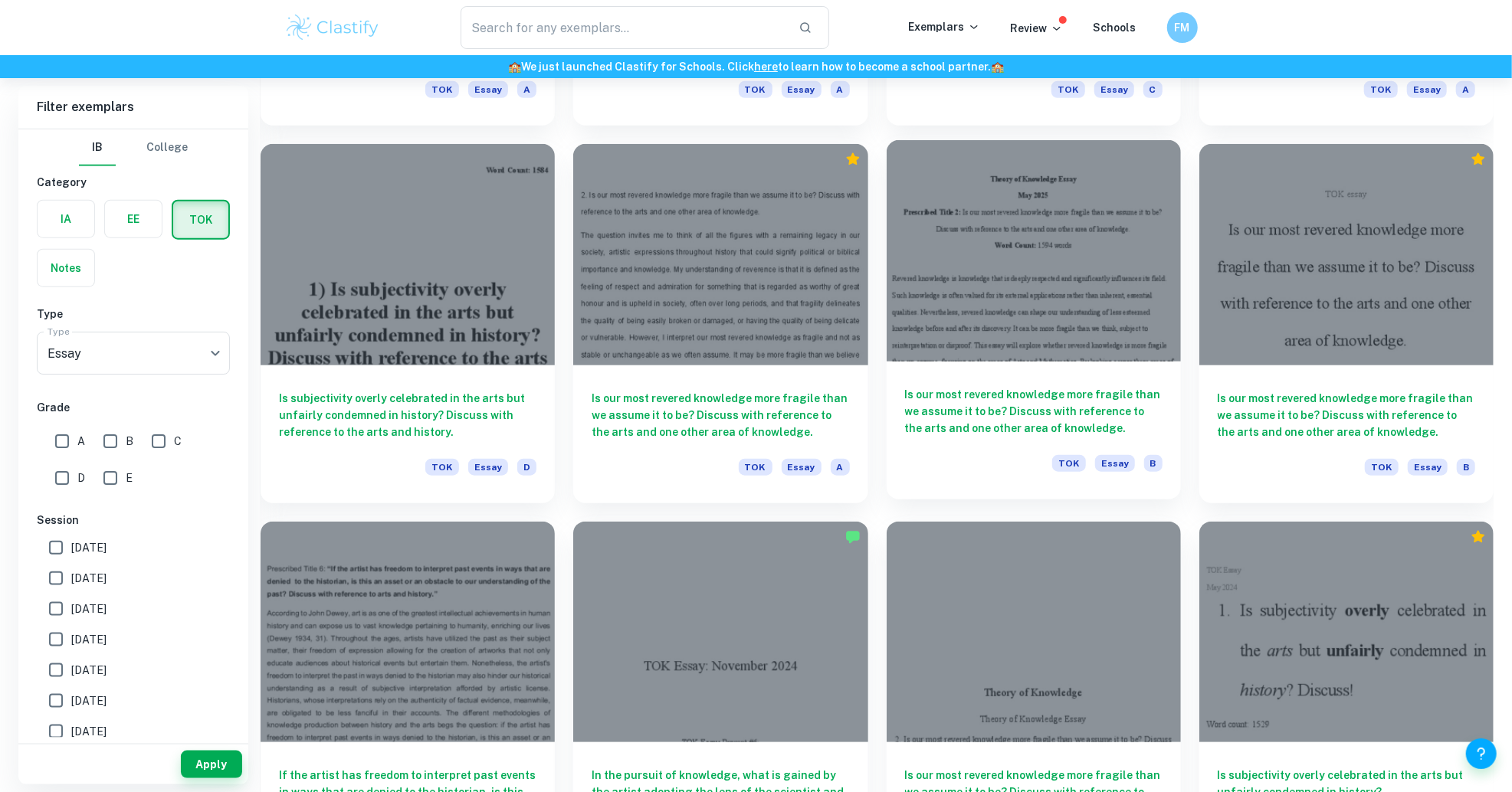
scroll to position [1130, 0]
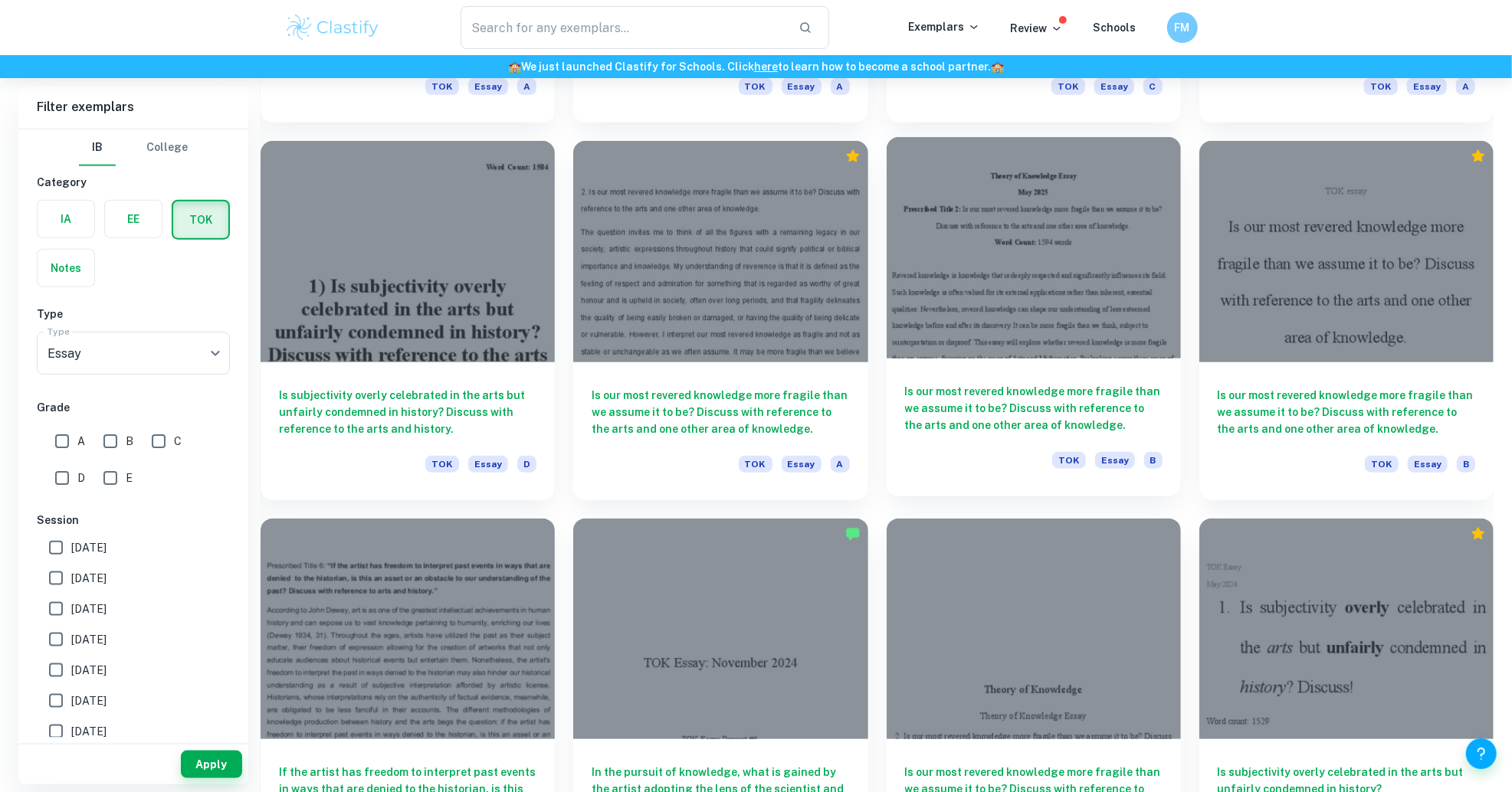
click at [1008, 188] on div at bounding box center [1034, 247] width 294 height 221
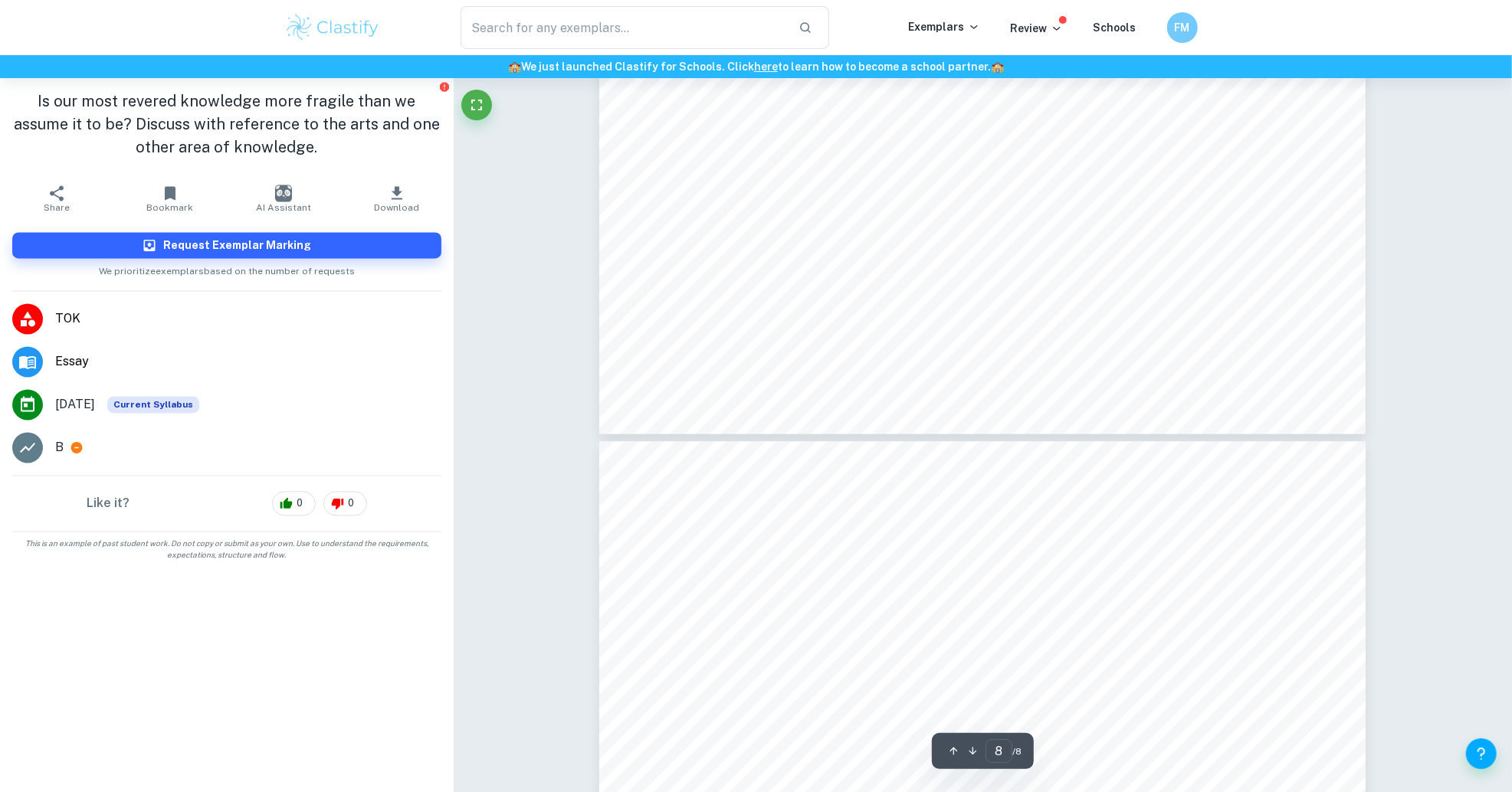
type input "7"
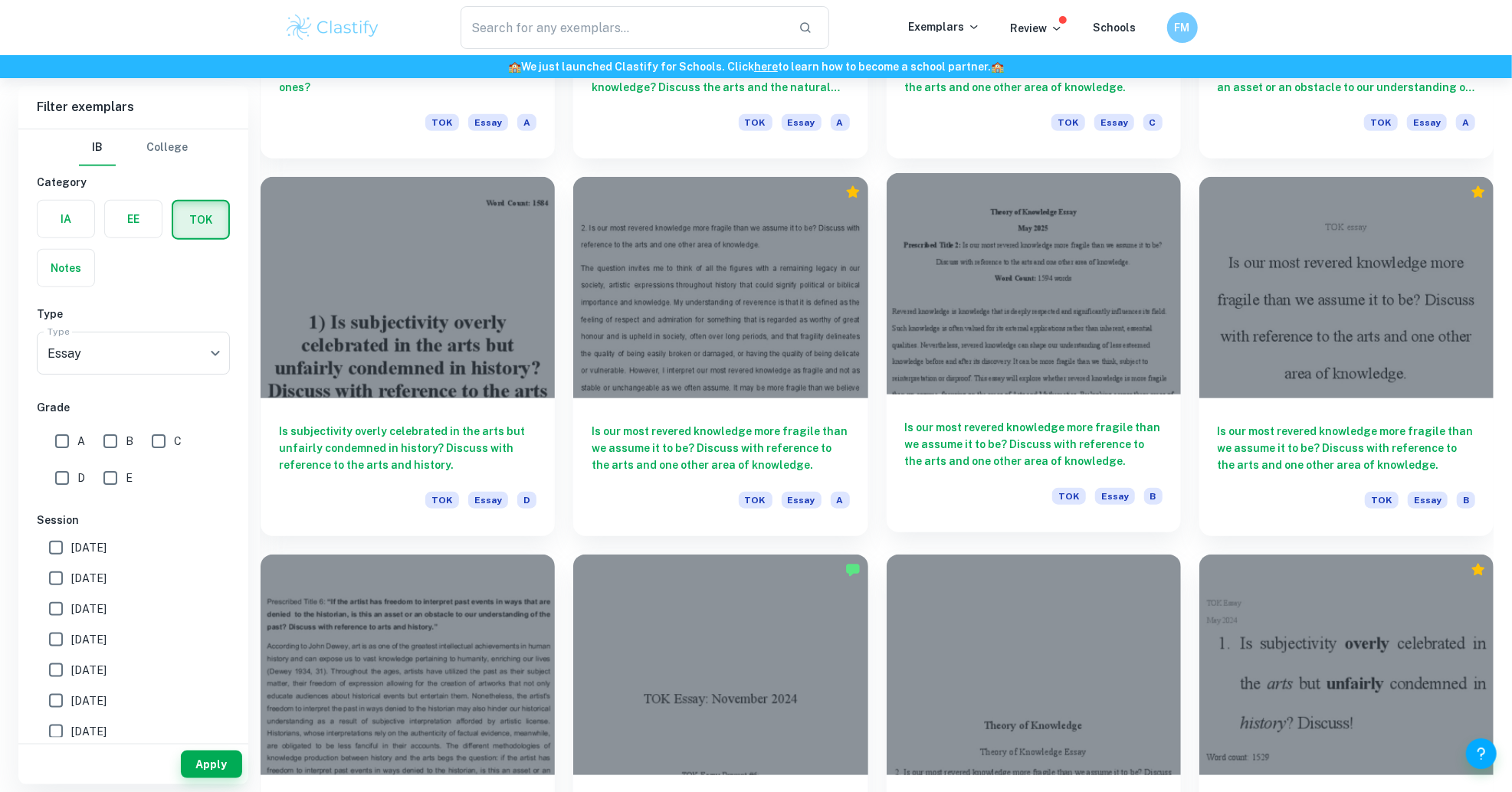
scroll to position [1502, 0]
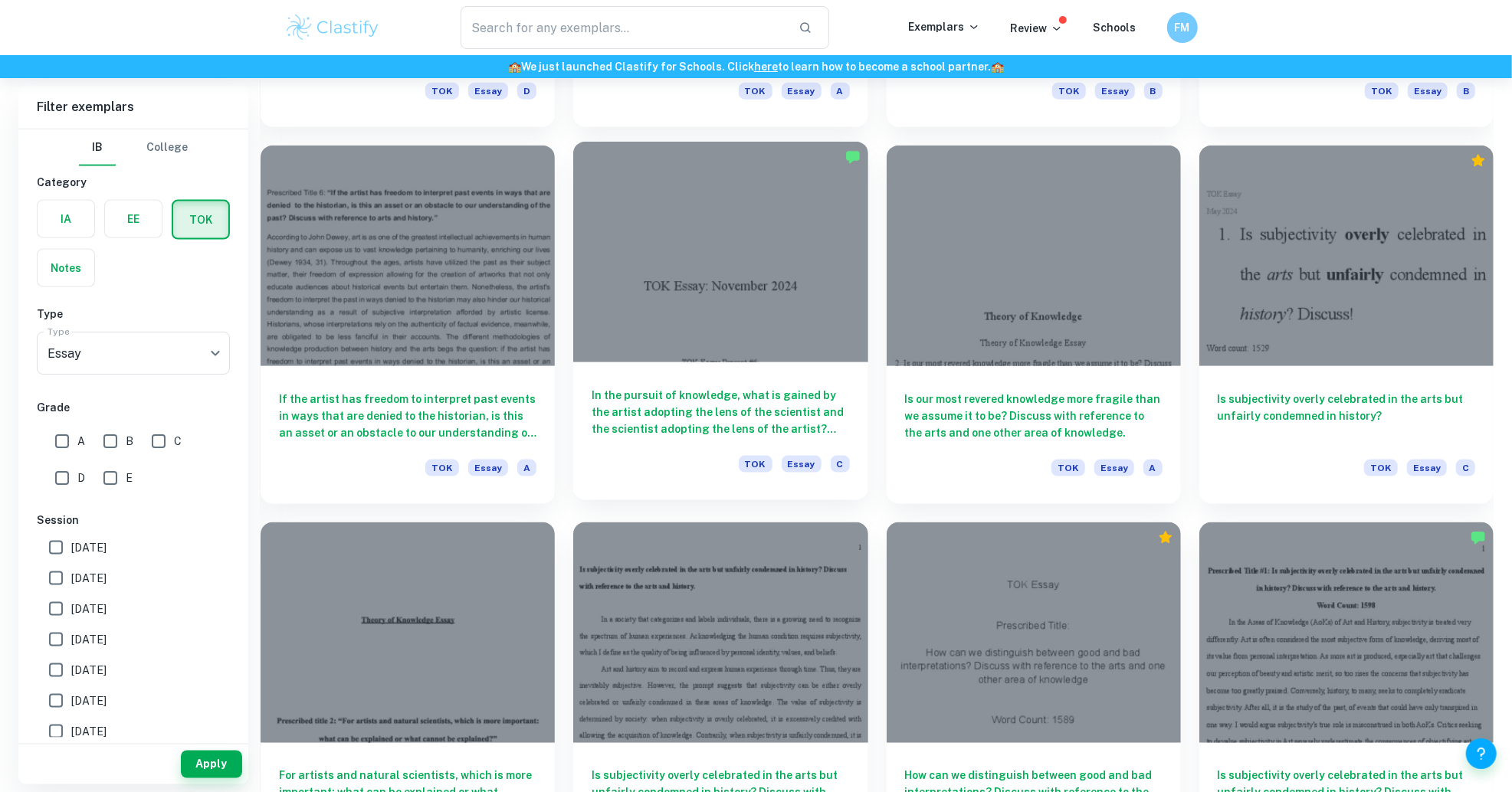
click at [736, 282] on div at bounding box center [720, 251] width 294 height 221
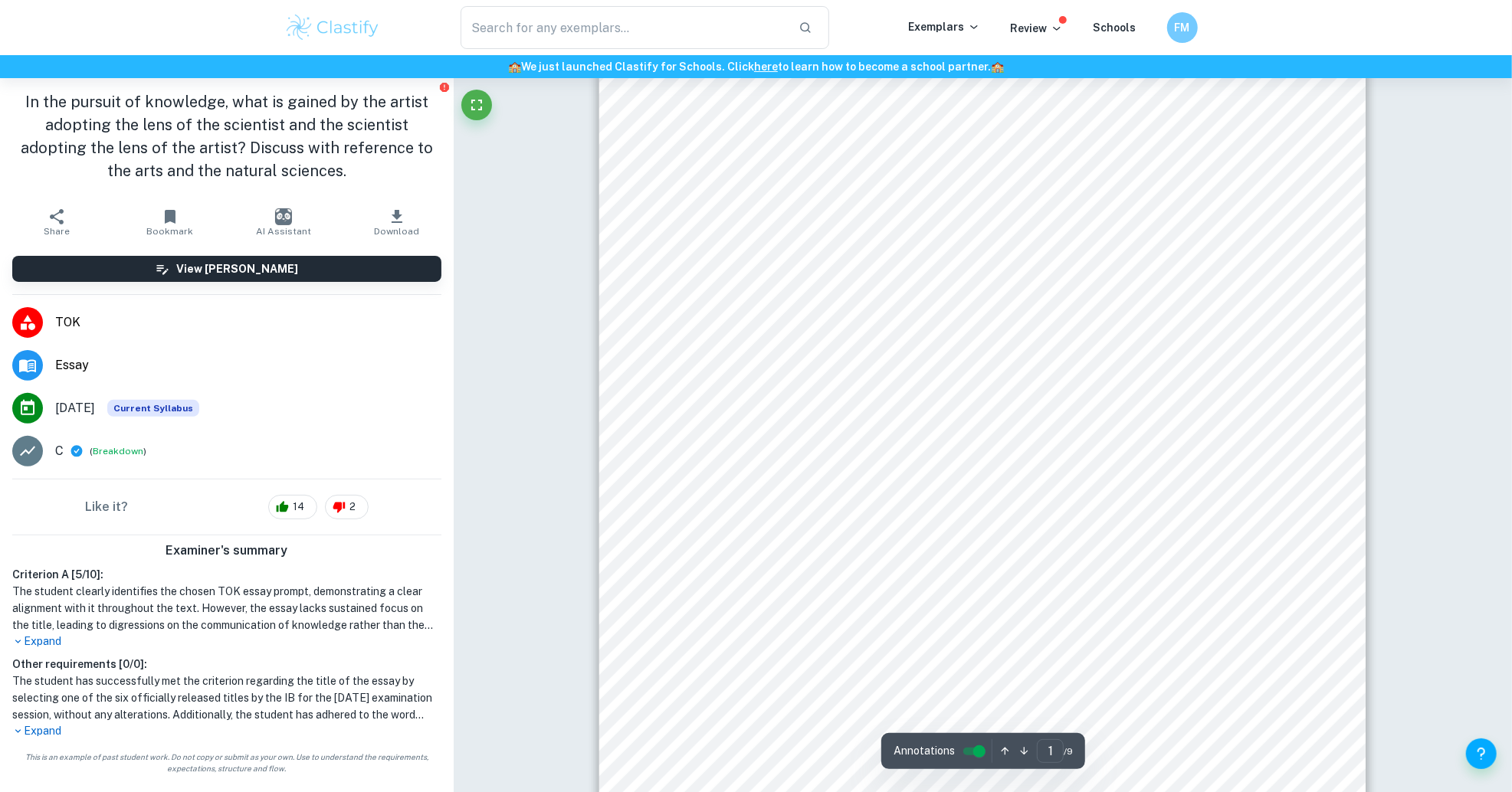
scroll to position [208, 0]
type input "9"
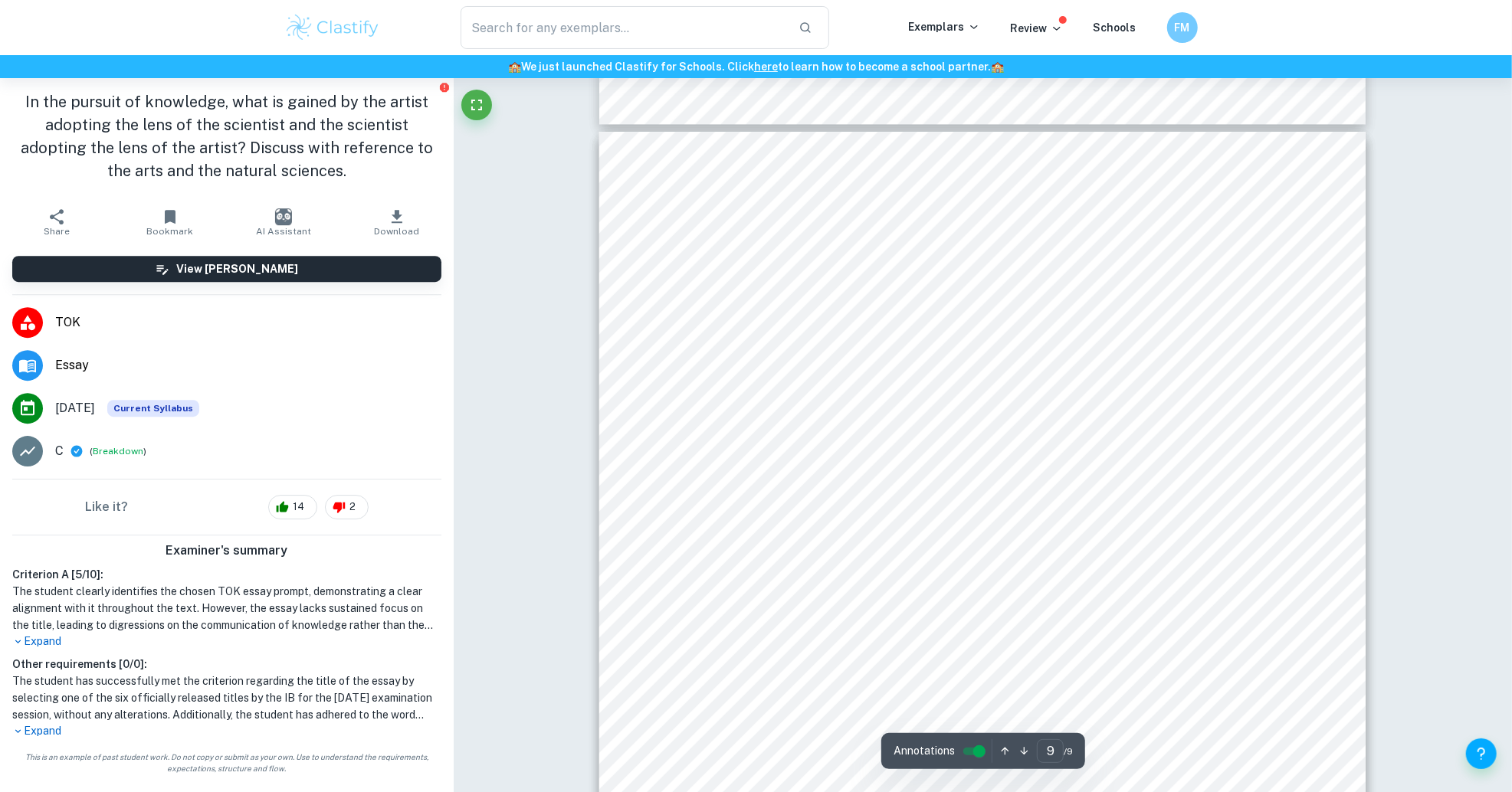
scroll to position [8083, 0]
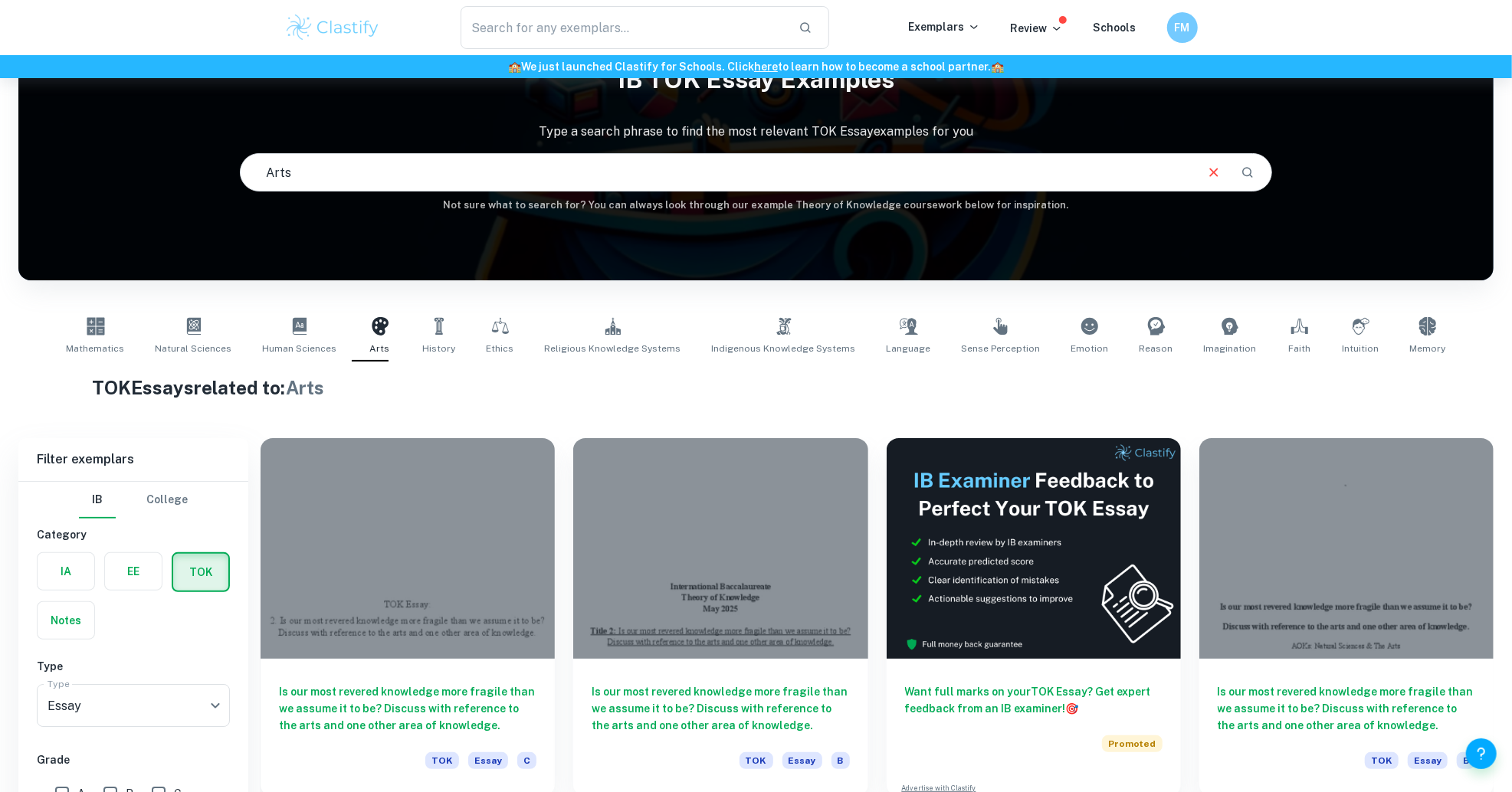
scroll to position [1738, 0]
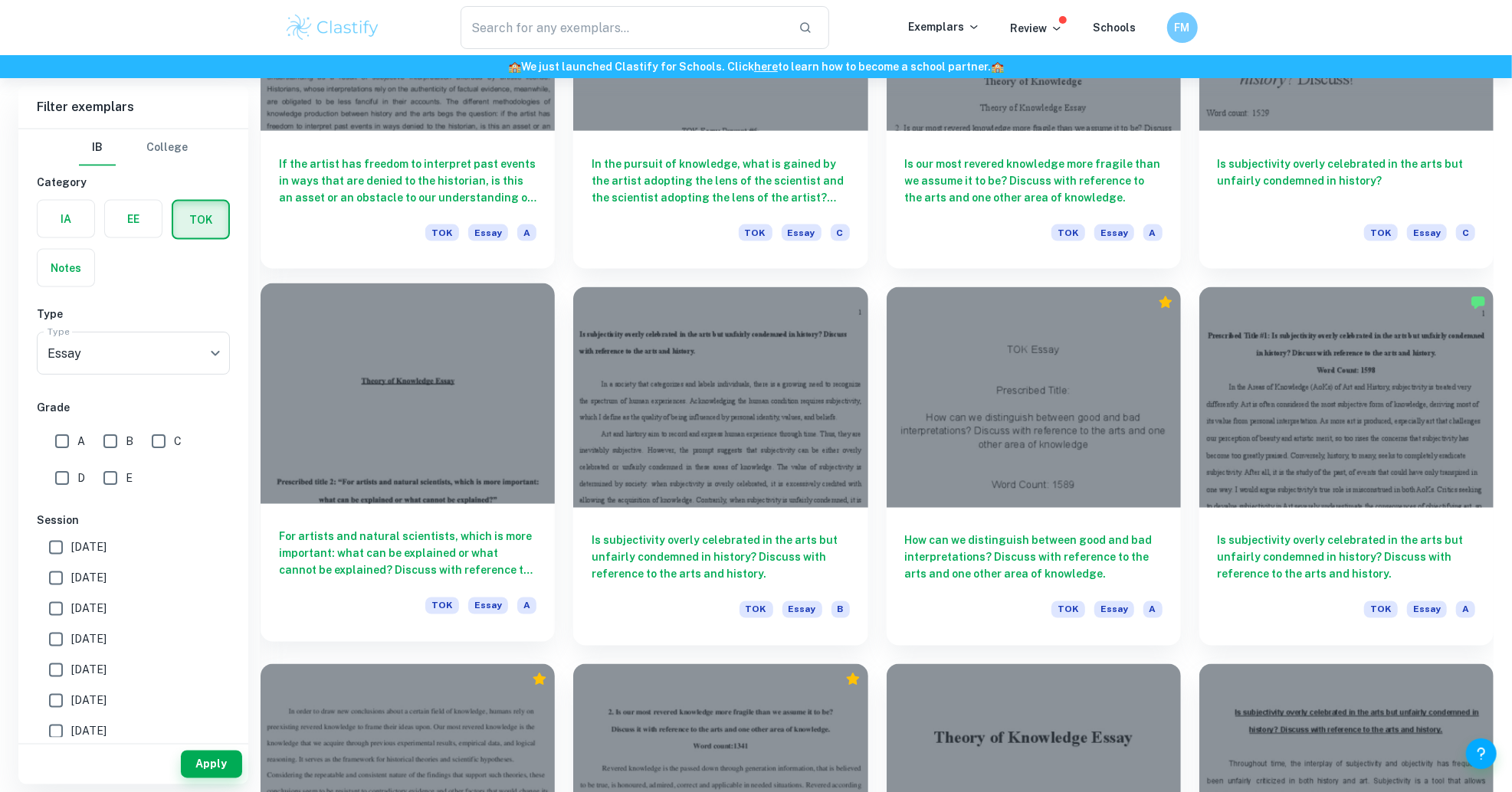
click at [400, 403] on div at bounding box center [407, 394] width 294 height 221
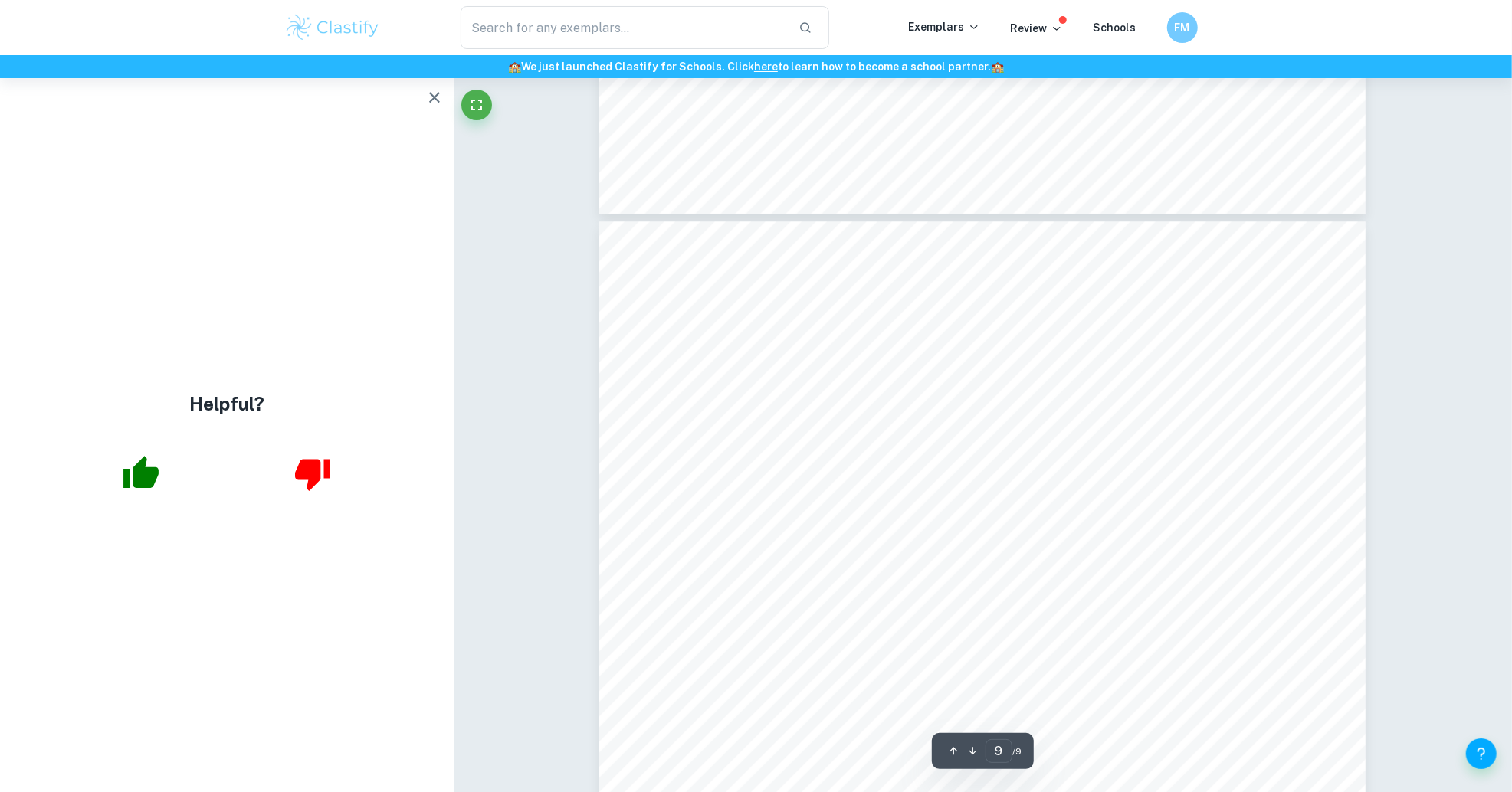
scroll to position [7987, 0]
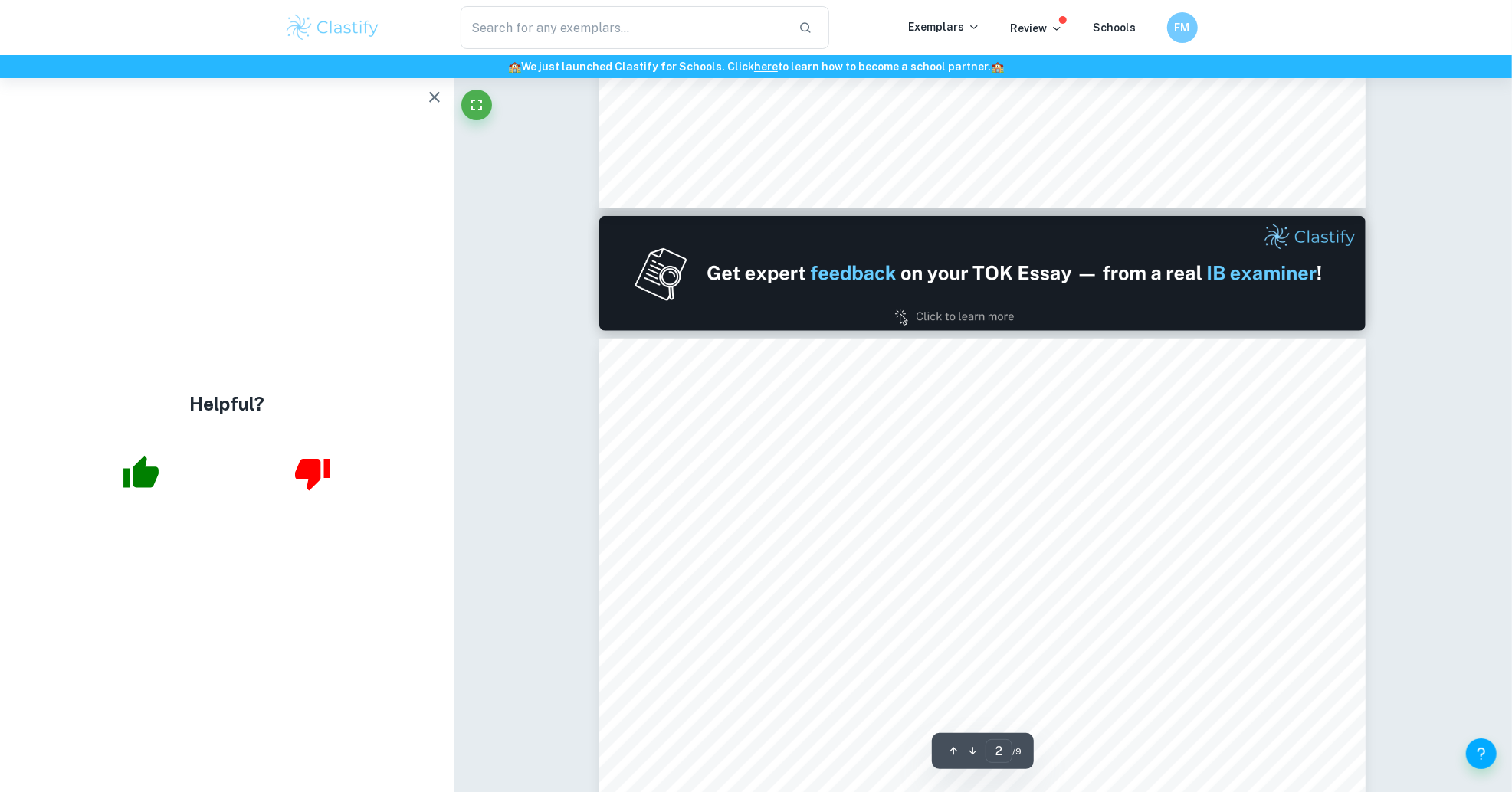
type input "1"
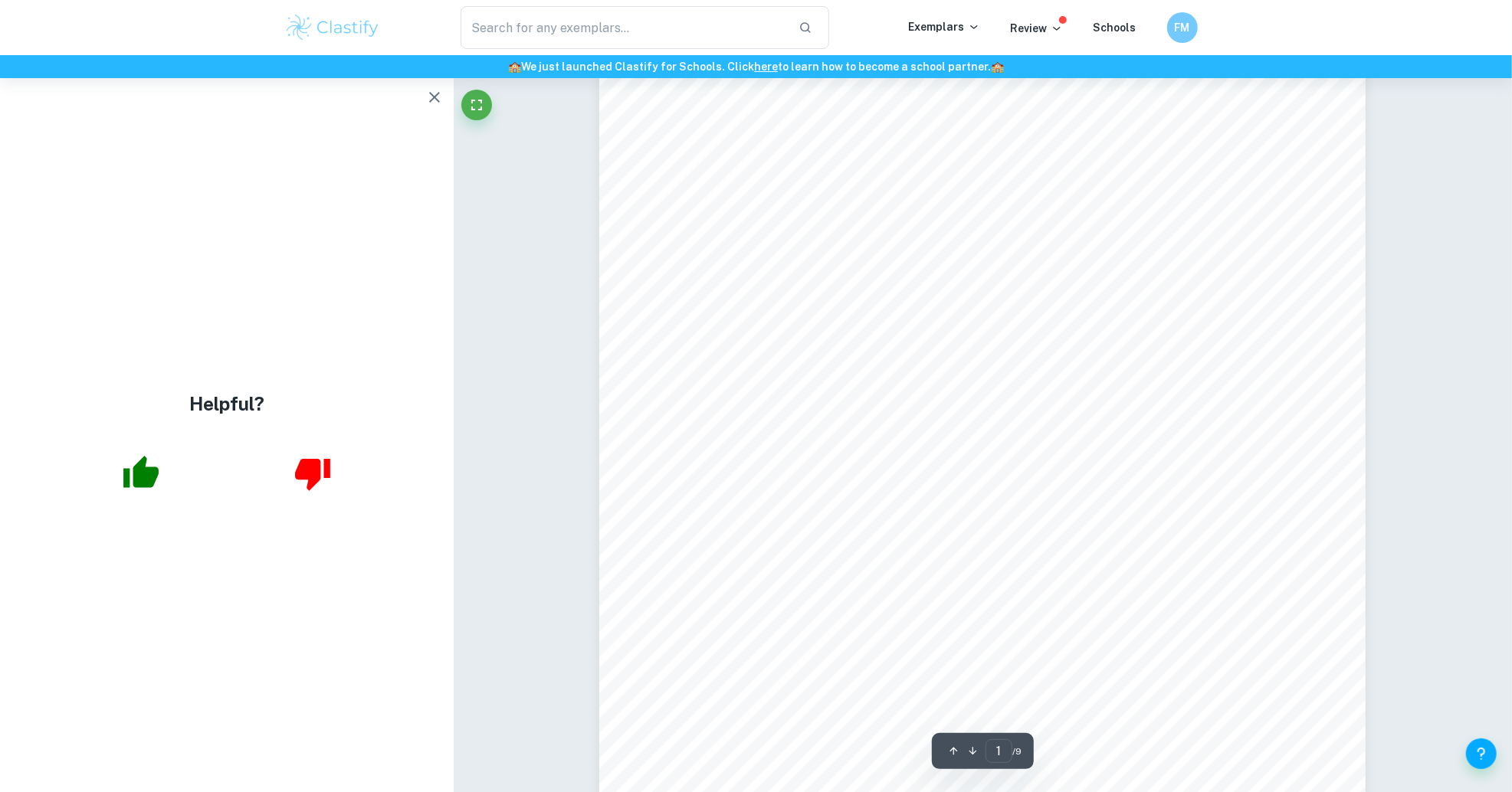
scroll to position [435, 0]
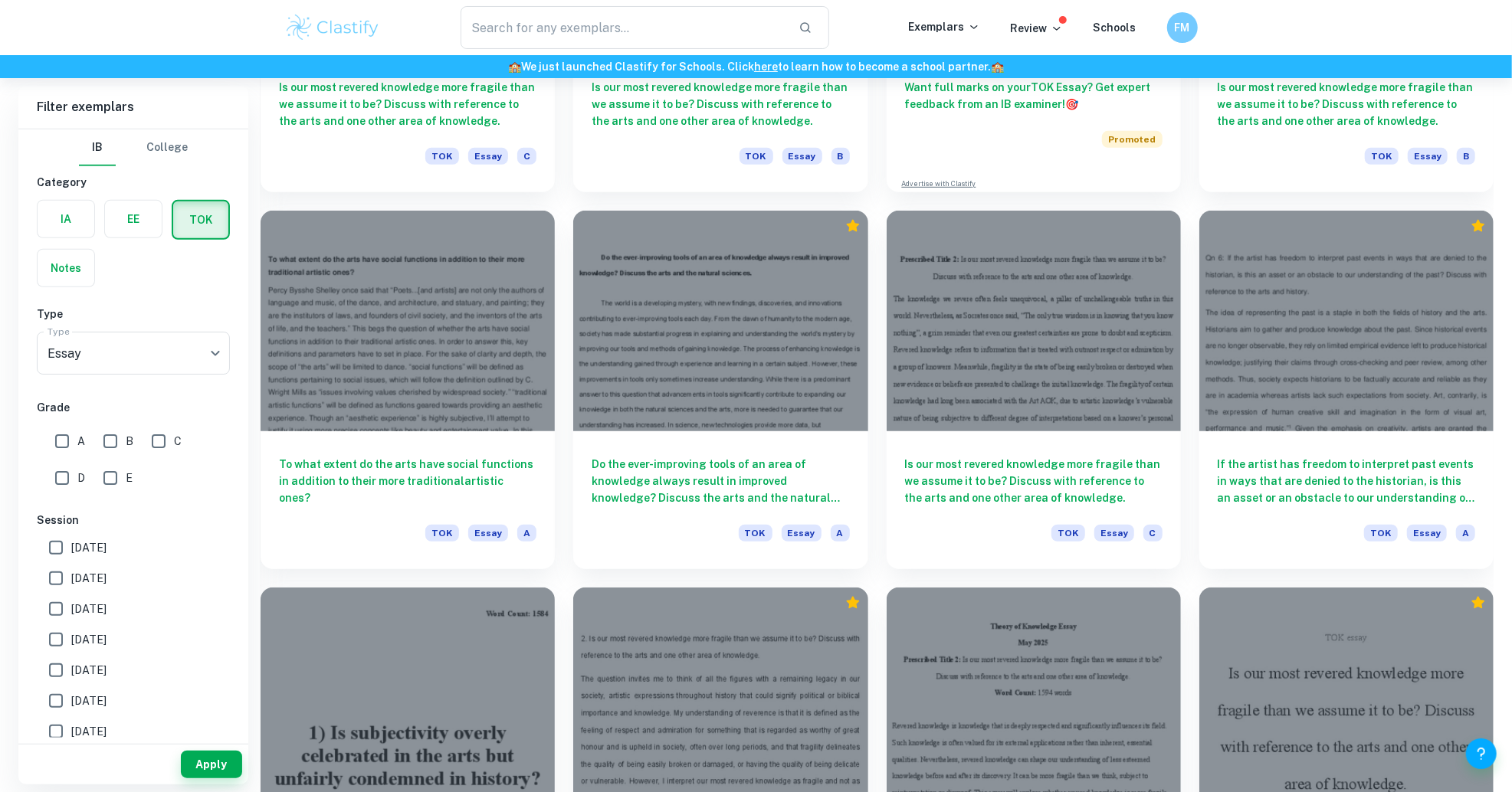
scroll to position [1053, 0]
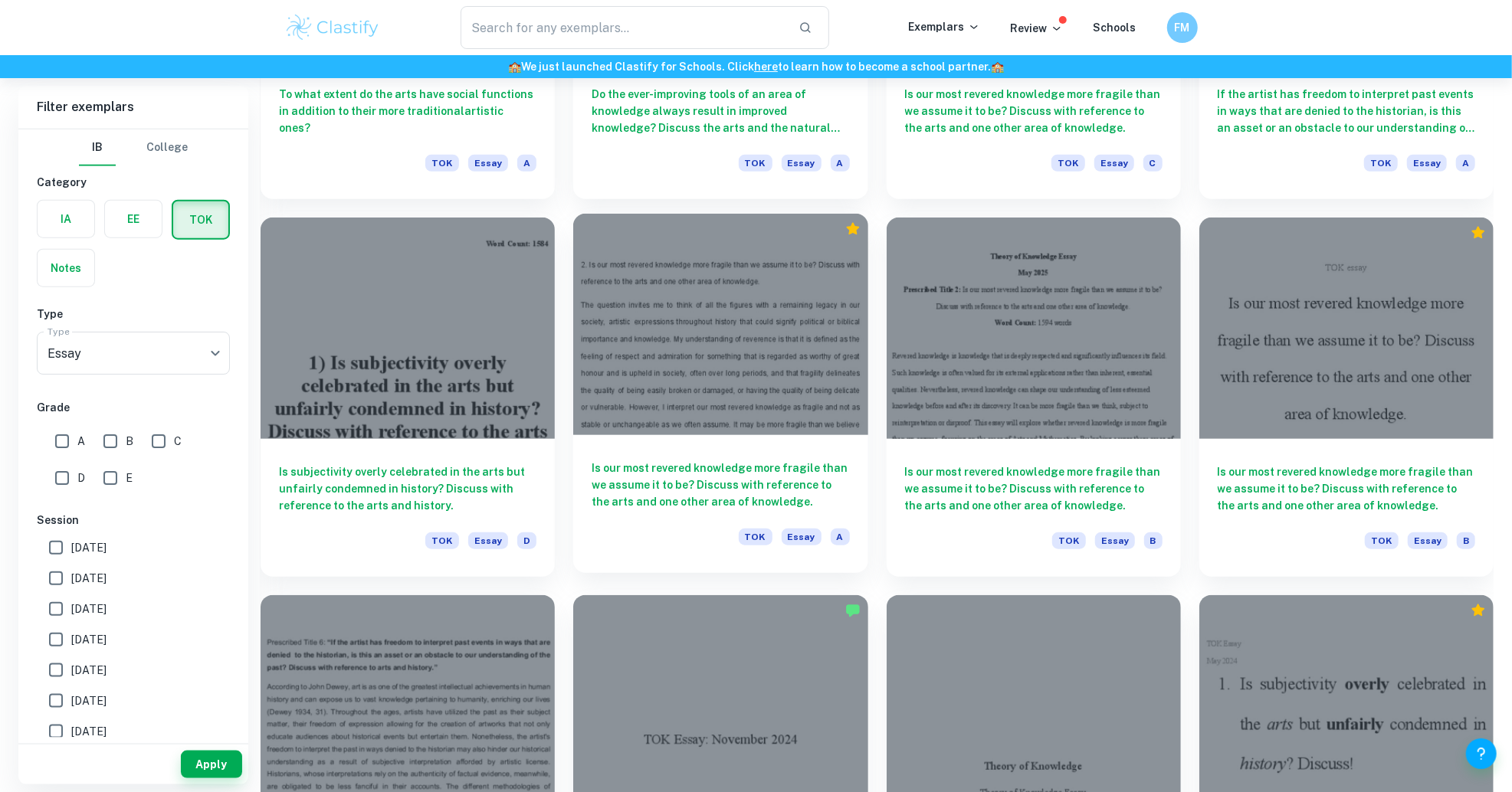
click at [770, 394] on div at bounding box center [720, 323] width 294 height 221
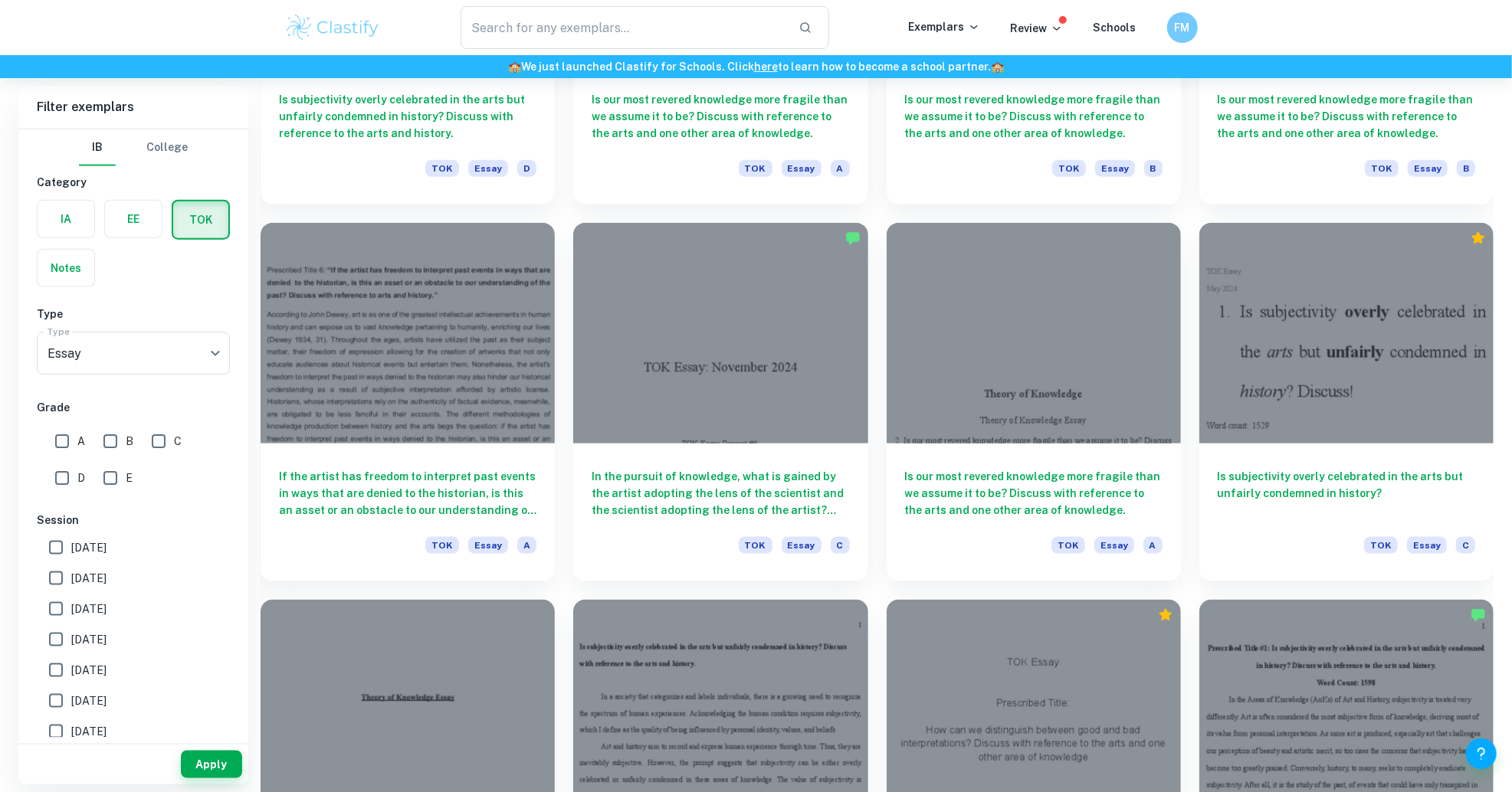
scroll to position [1423, 0]
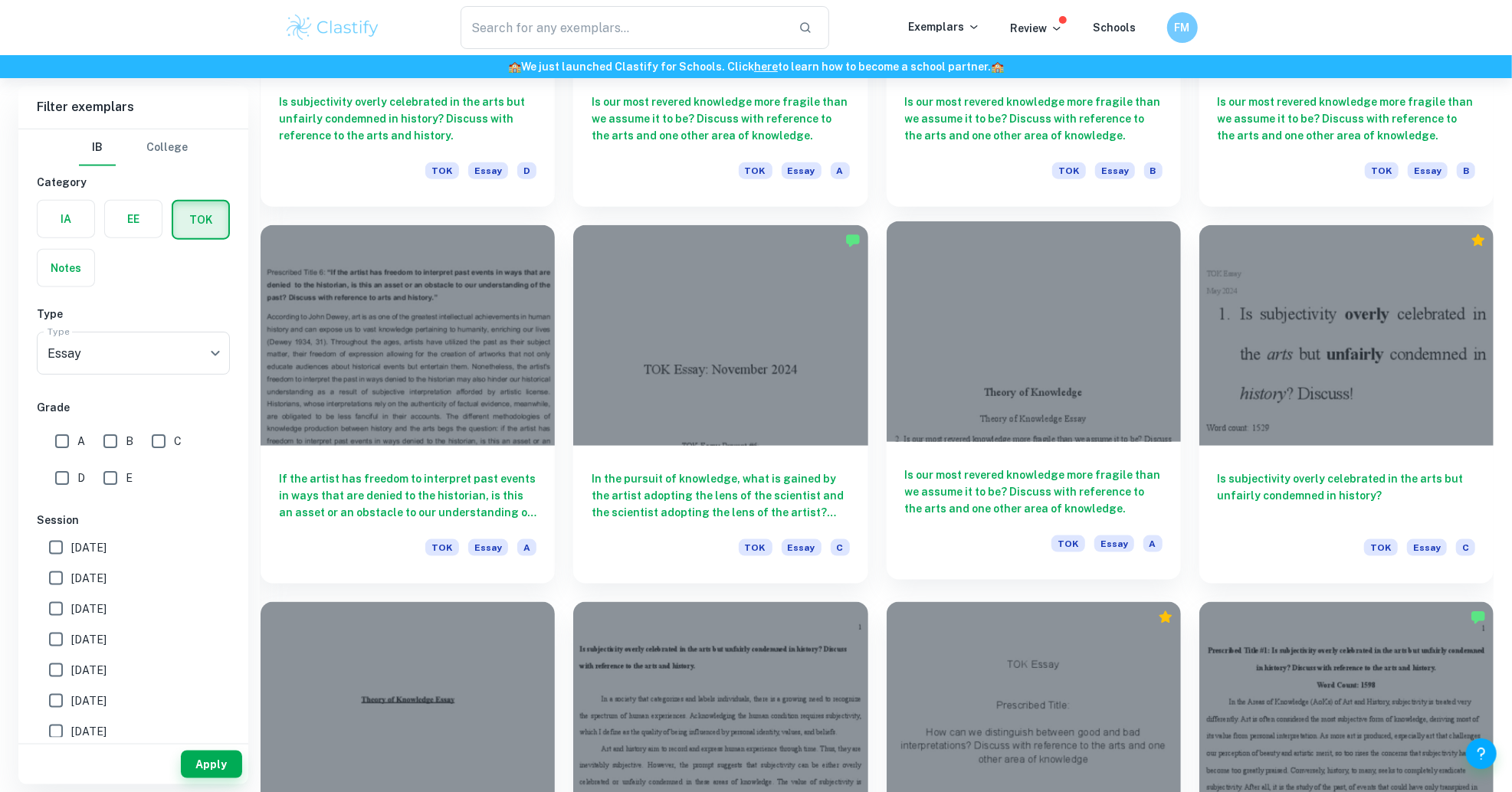
click at [1059, 391] on div at bounding box center [1034, 331] width 294 height 221
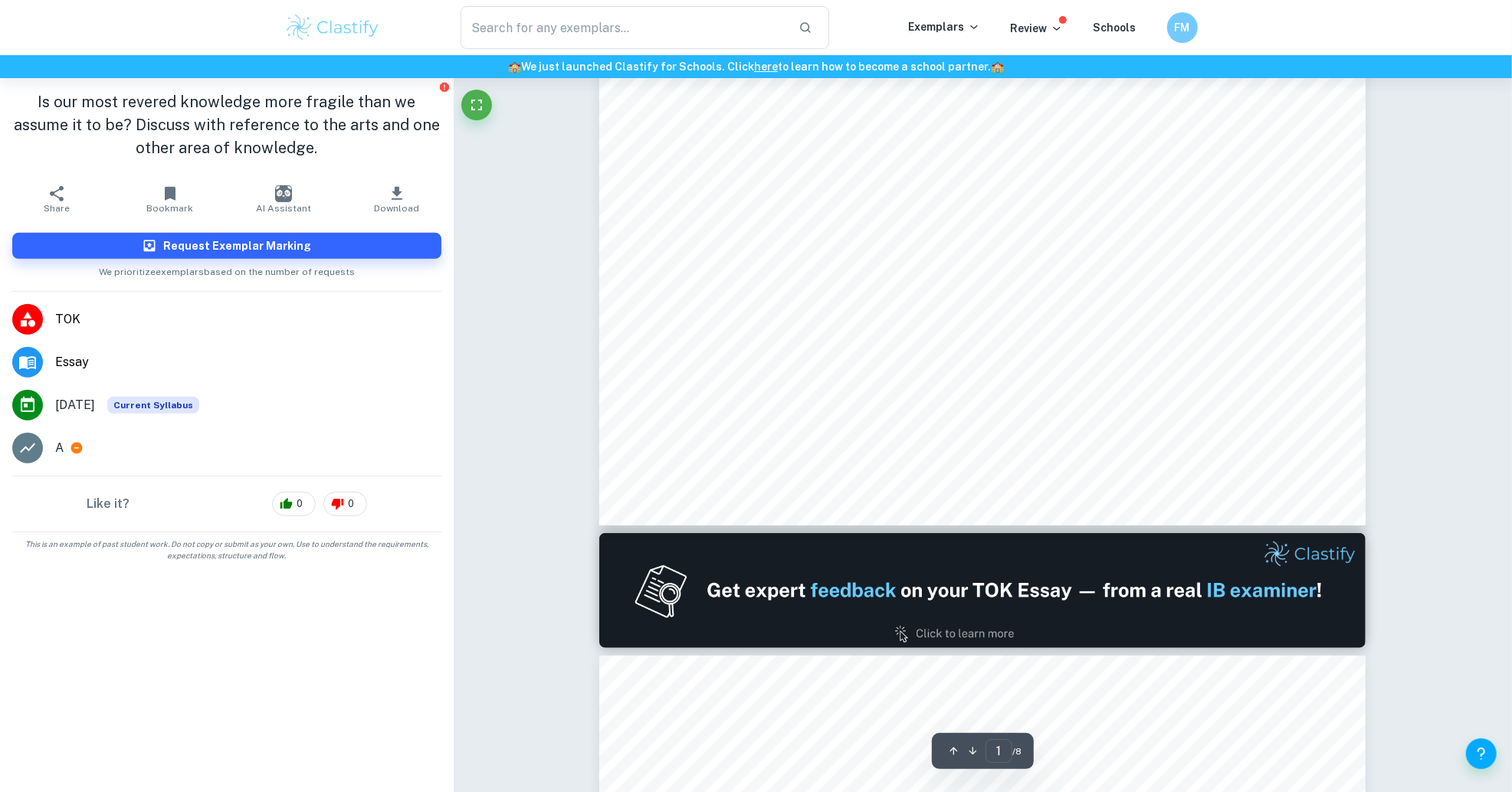
scroll to position [649, 0]
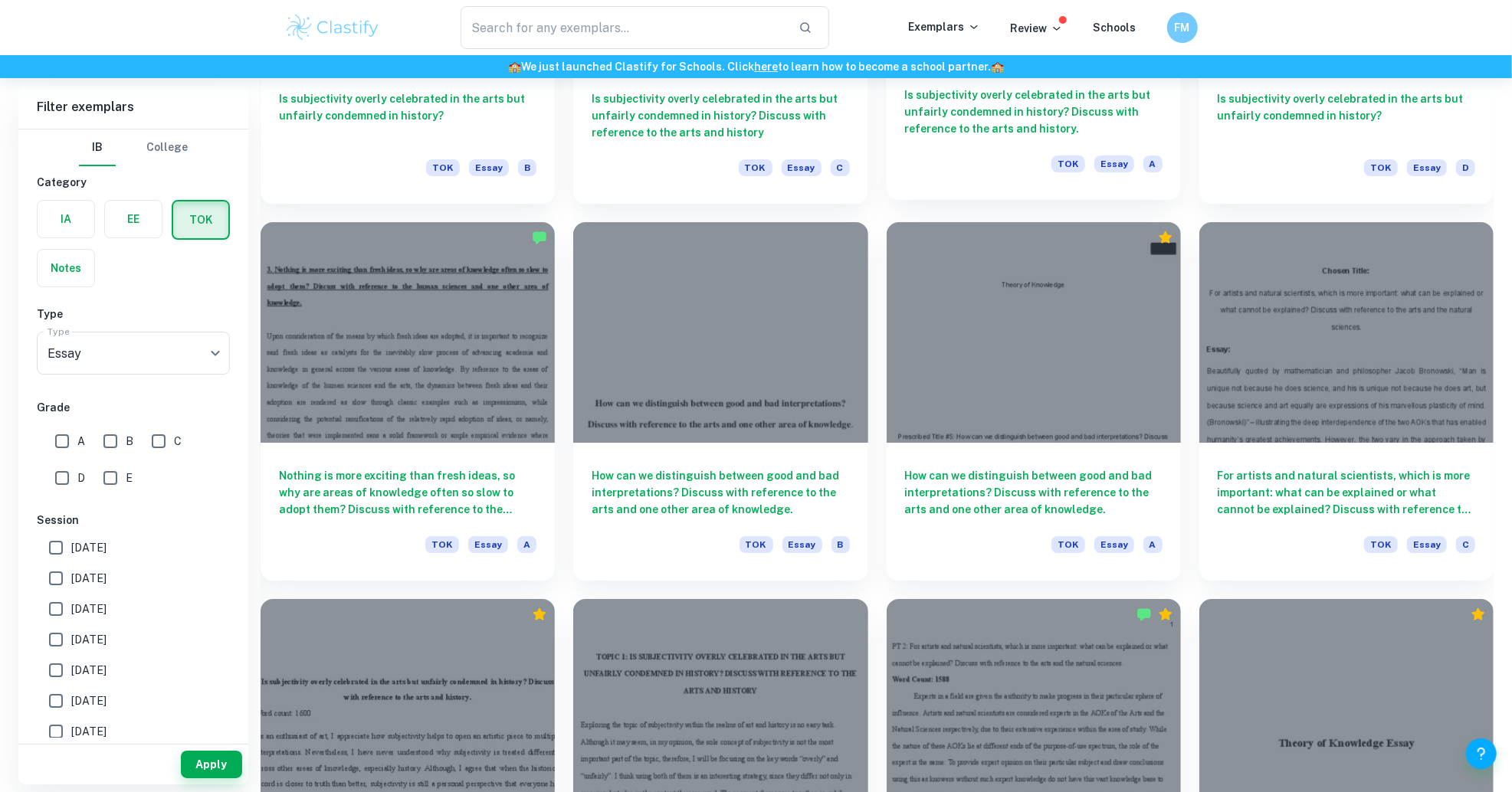
scroll to position [4079, 0]
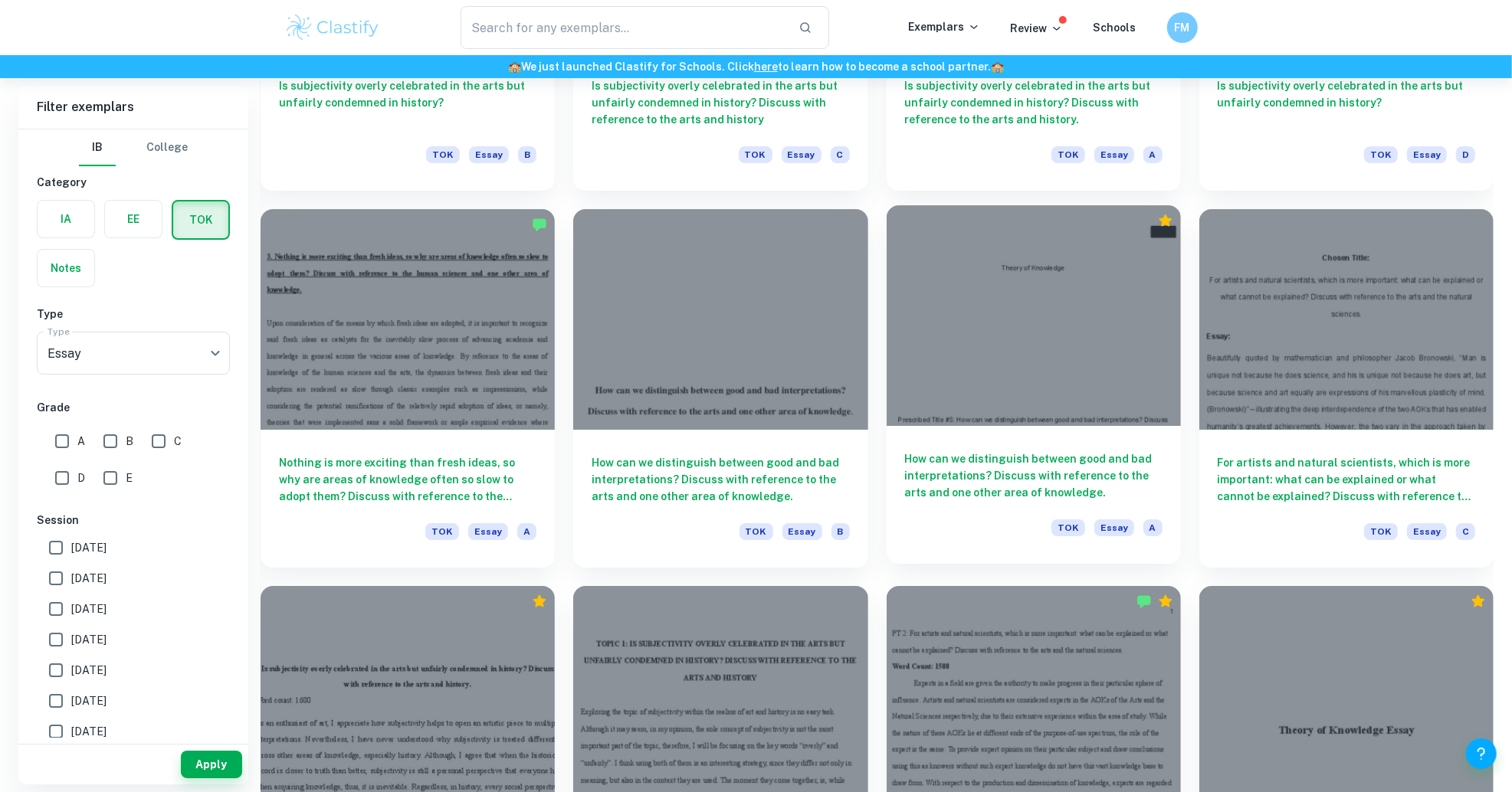
click at [1081, 279] on div at bounding box center [1034, 316] width 294 height 221
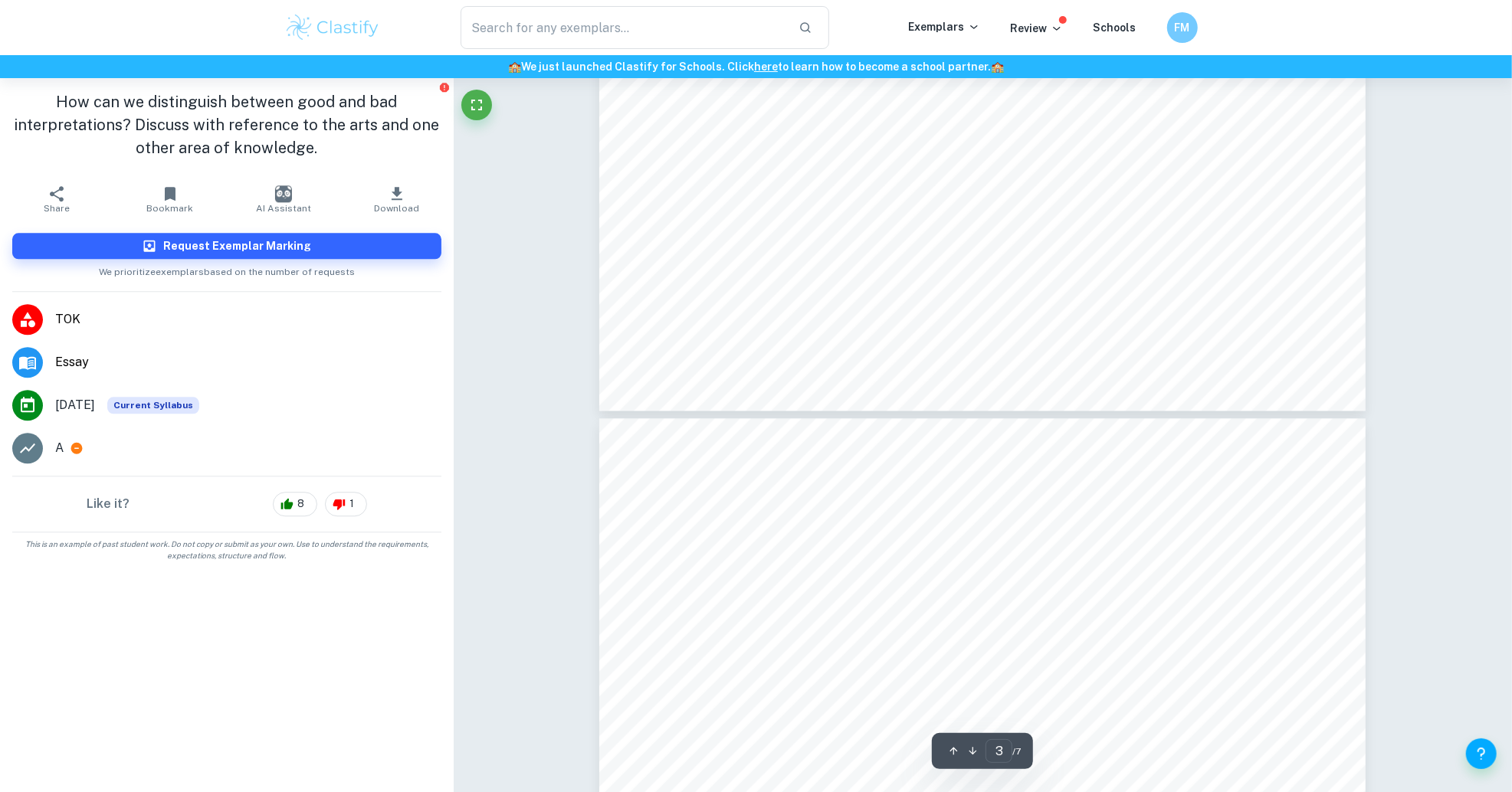
type input "4"
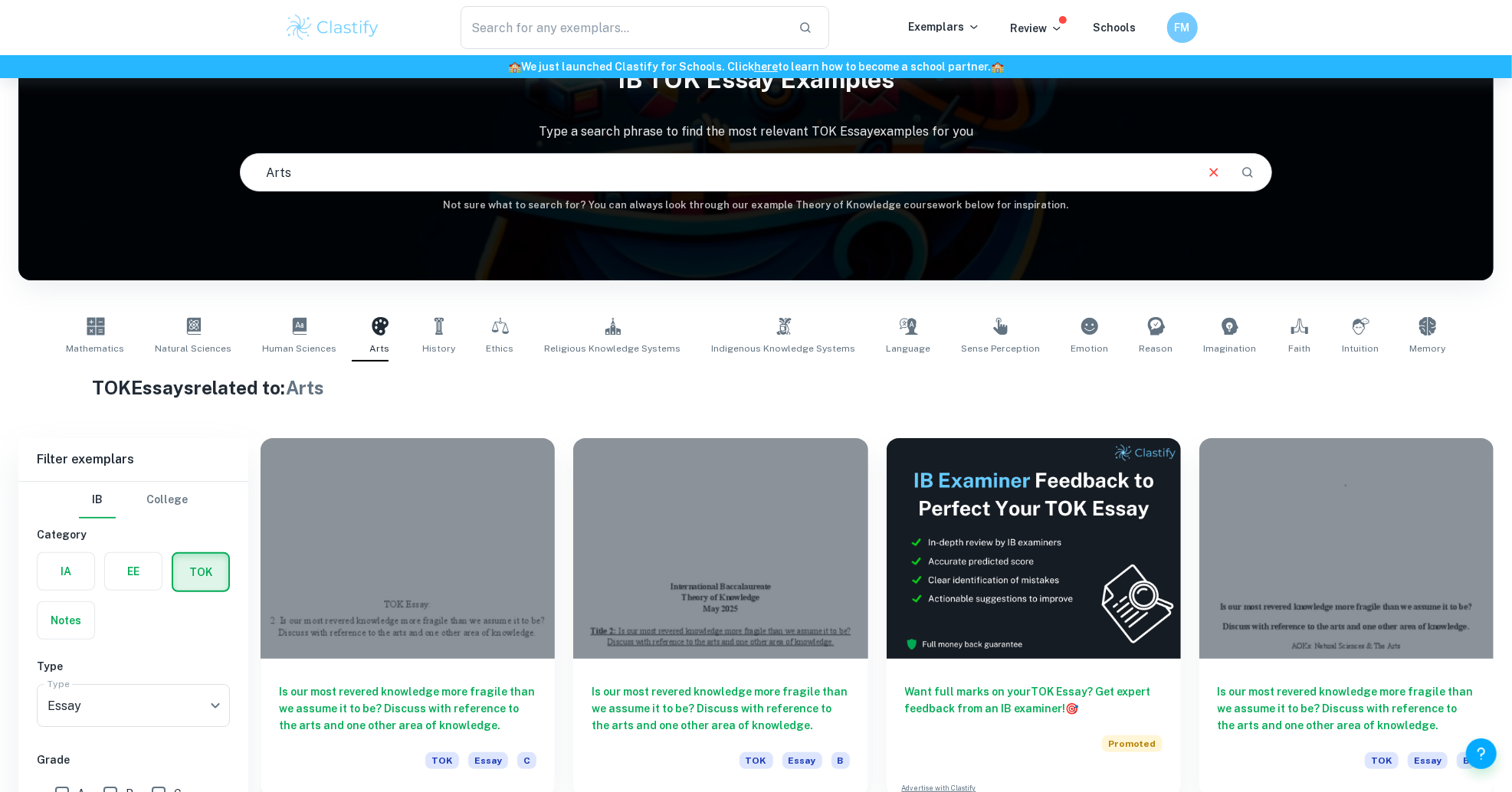
scroll to position [2665, 0]
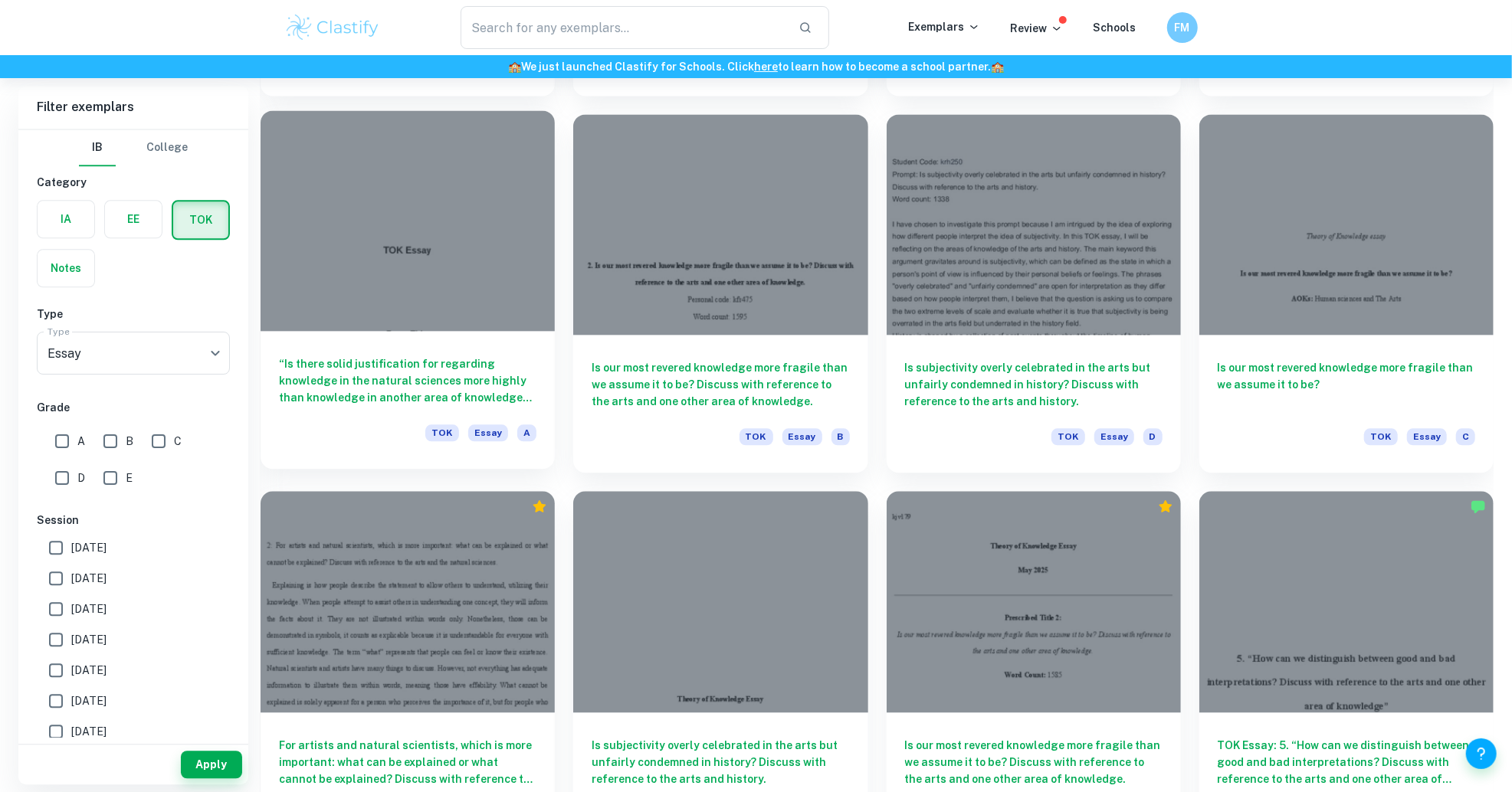
click at [353, 253] on div at bounding box center [407, 221] width 294 height 221
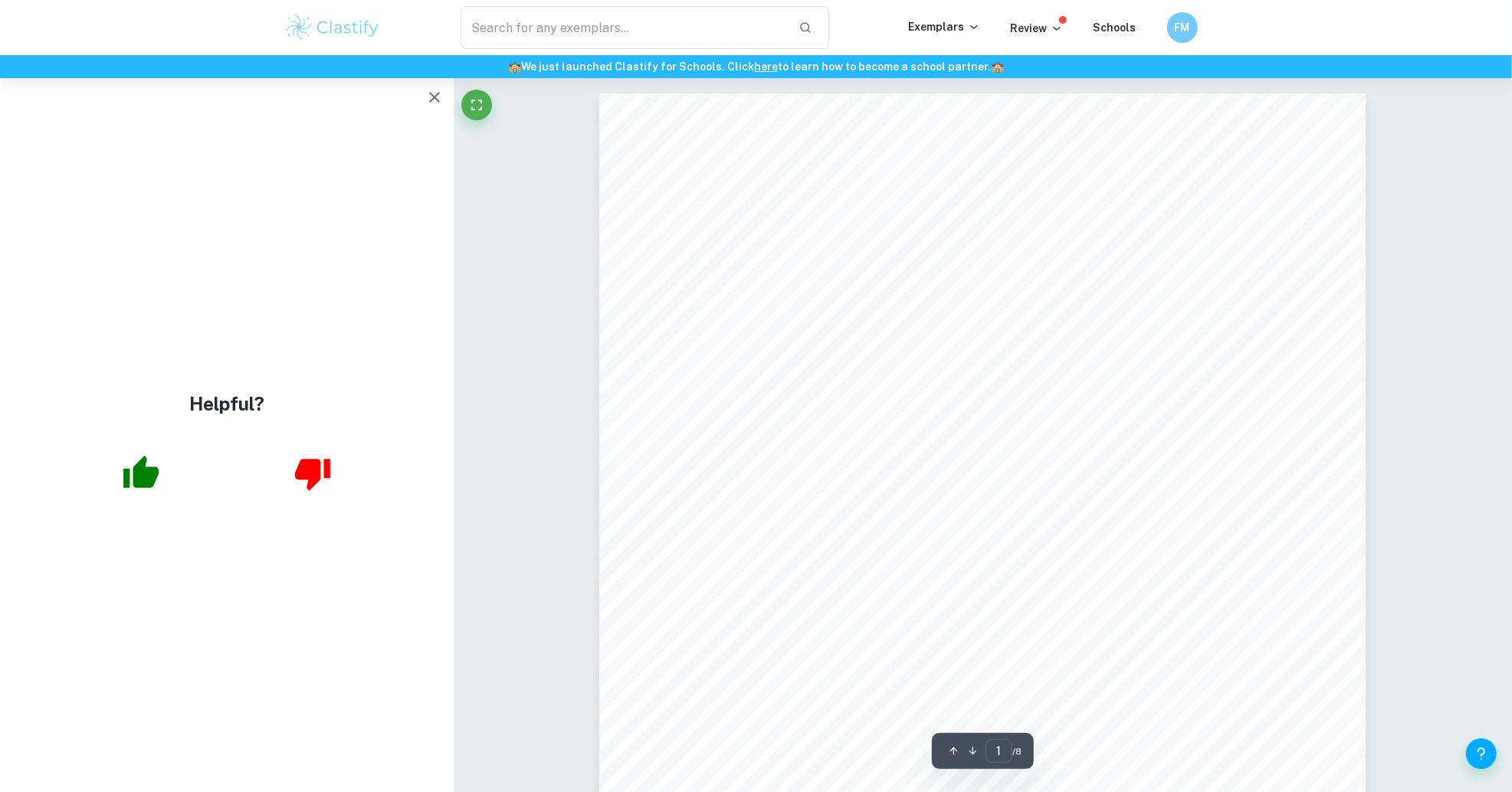
click at [433, 101] on icon "button" at bounding box center [434, 97] width 18 height 18
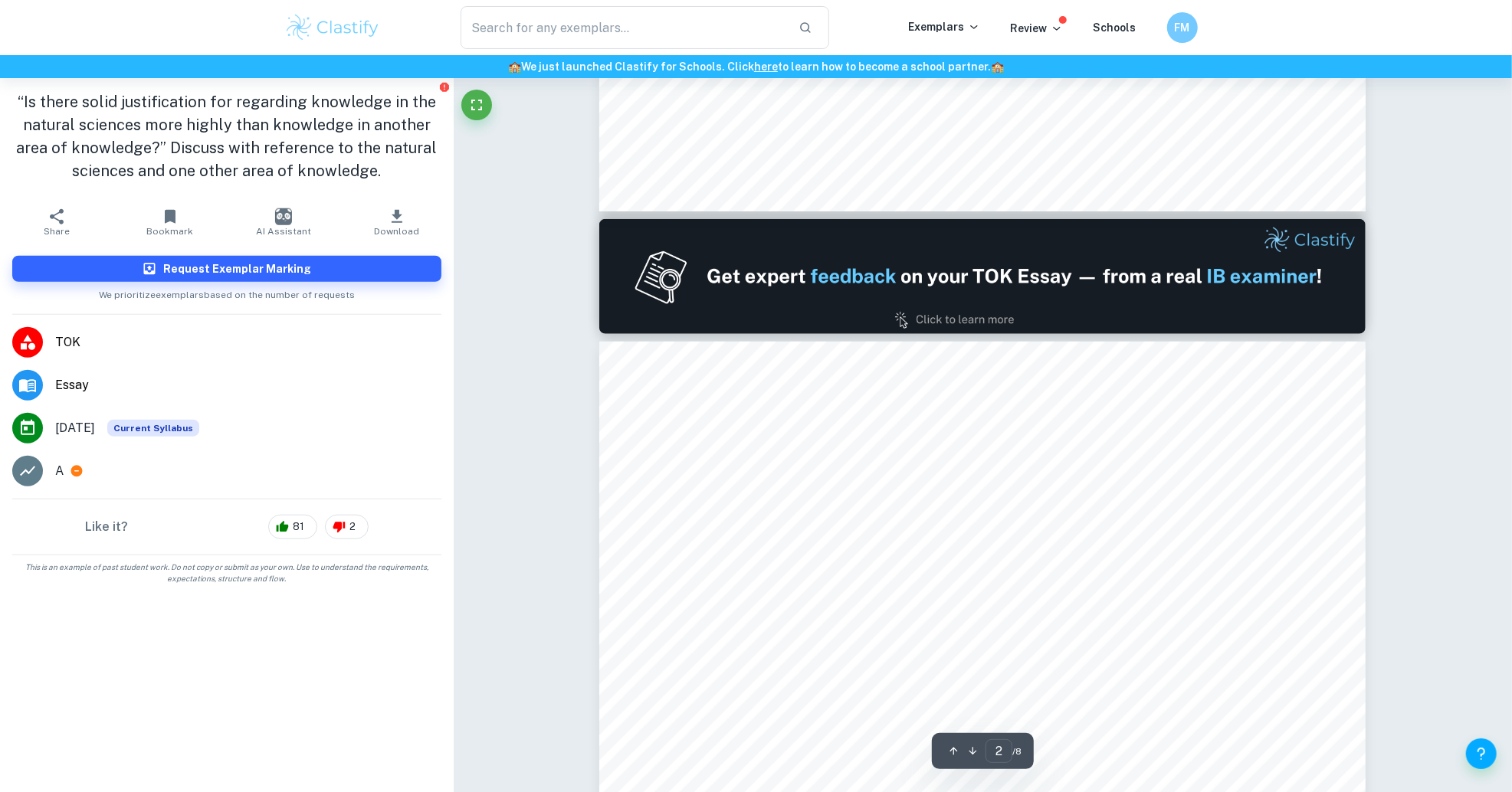
scroll to position [1047, 0]
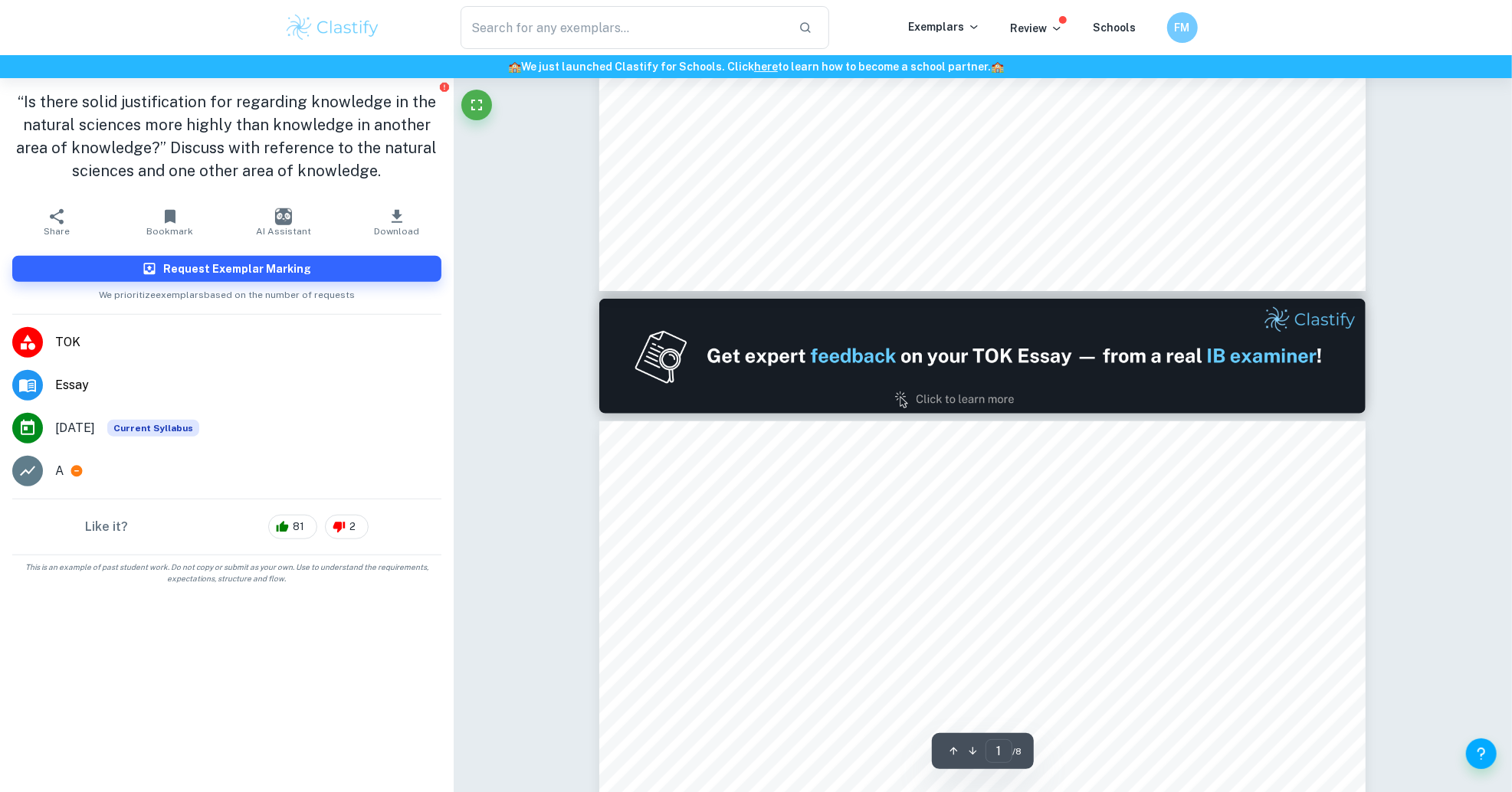
type input "2"
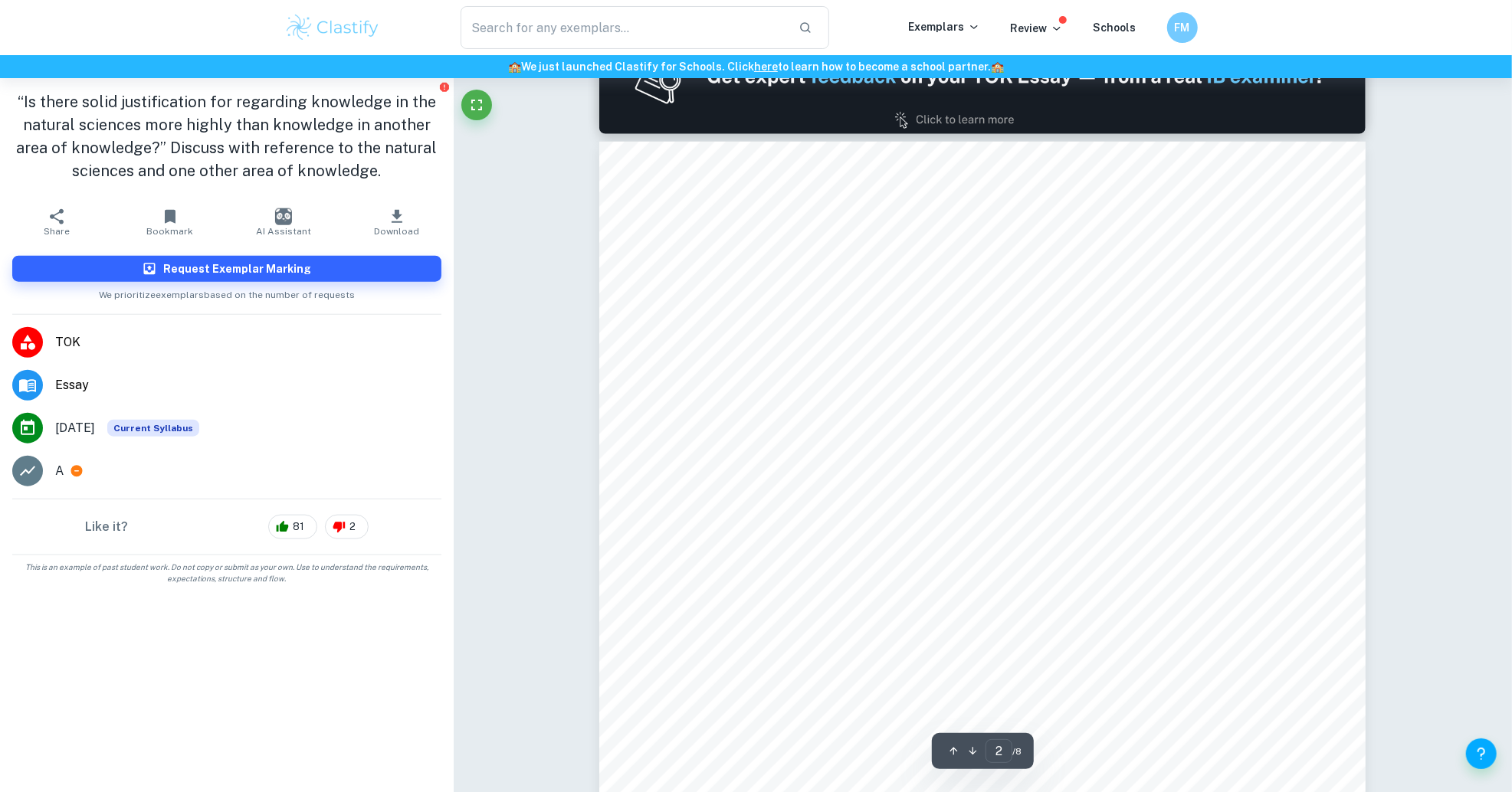
scroll to position [1171, 0]
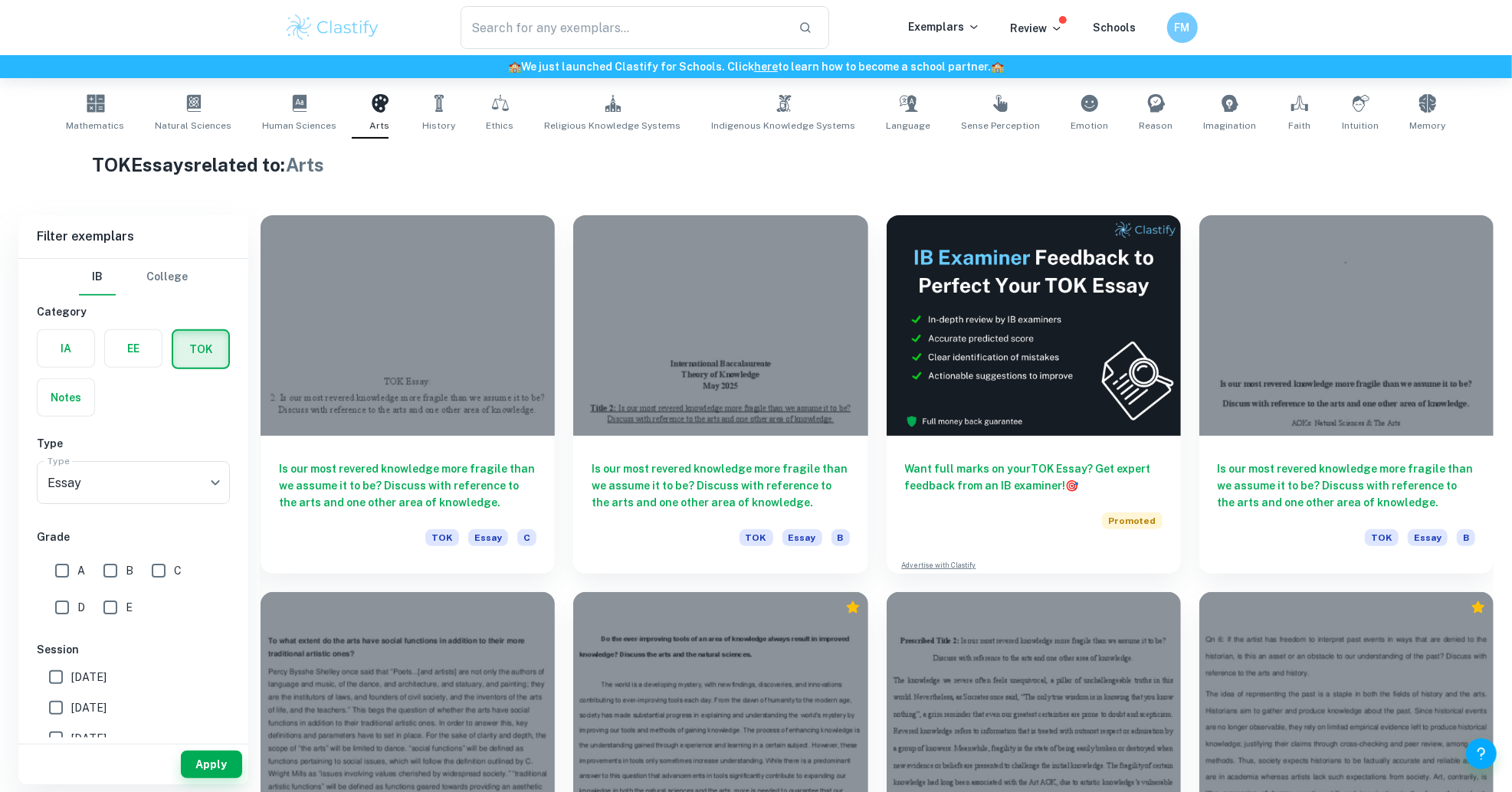
scroll to position [207, 0]
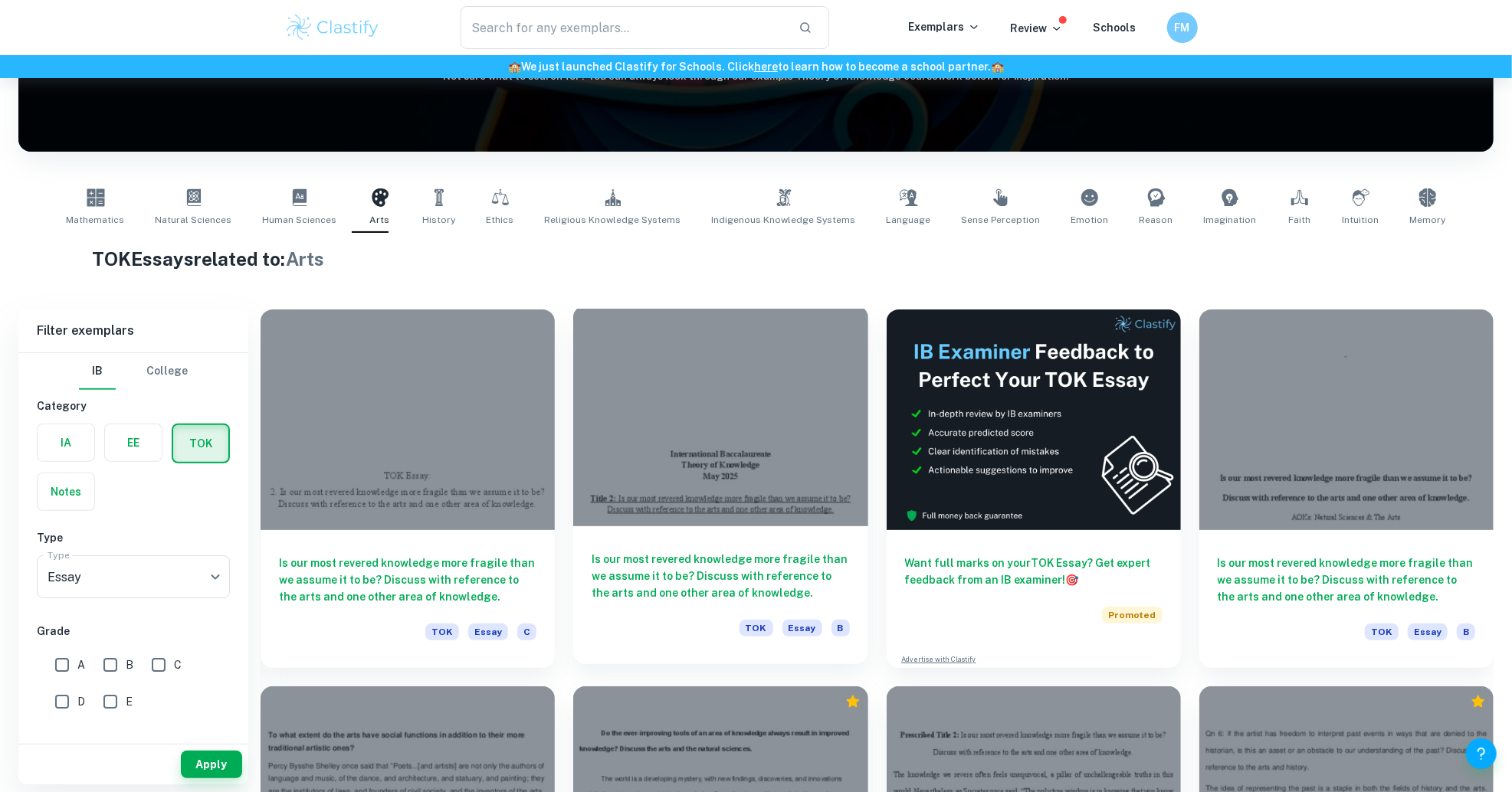
click at [680, 428] on div at bounding box center [720, 416] width 294 height 221
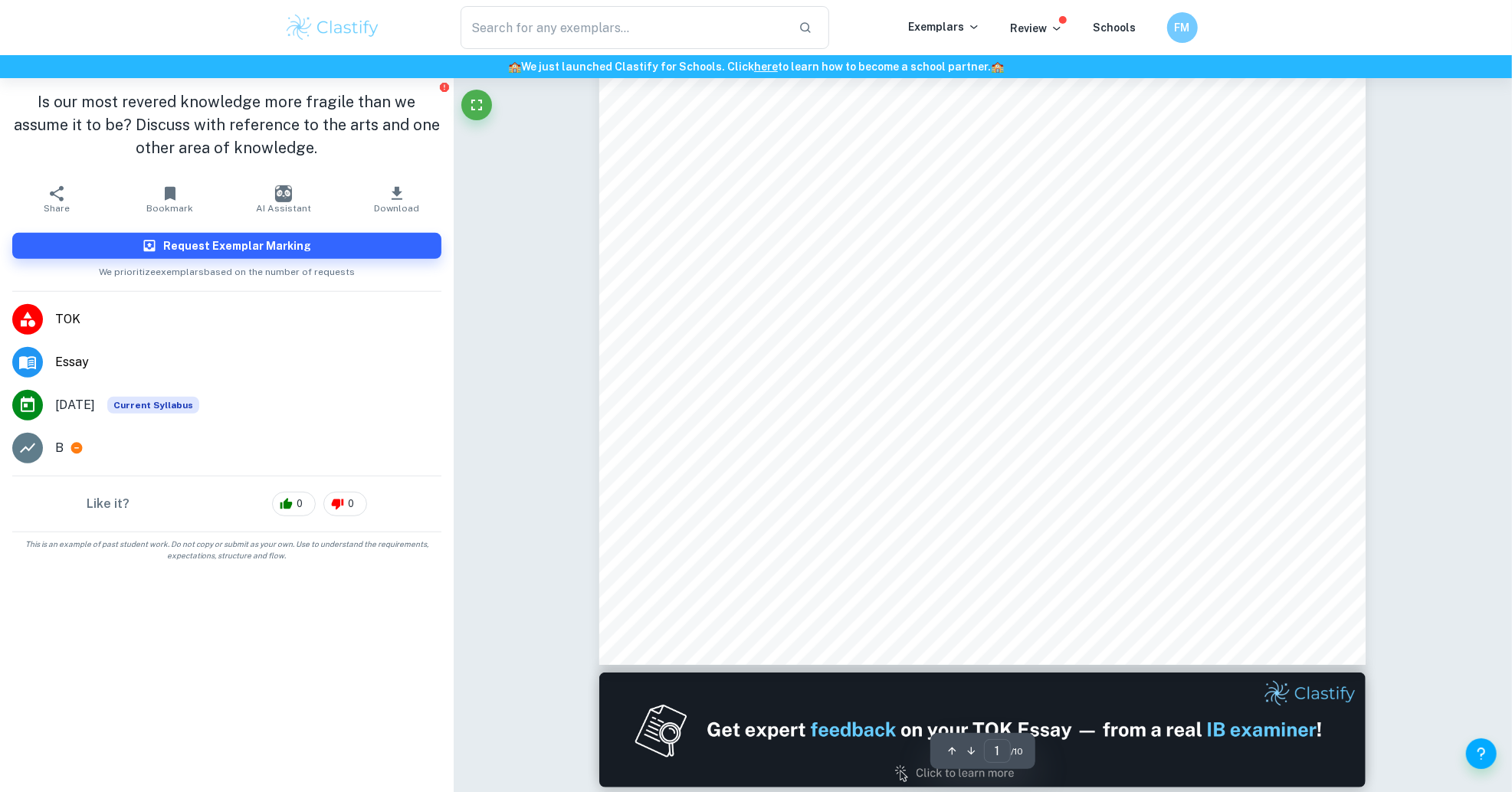
scroll to position [430, 0]
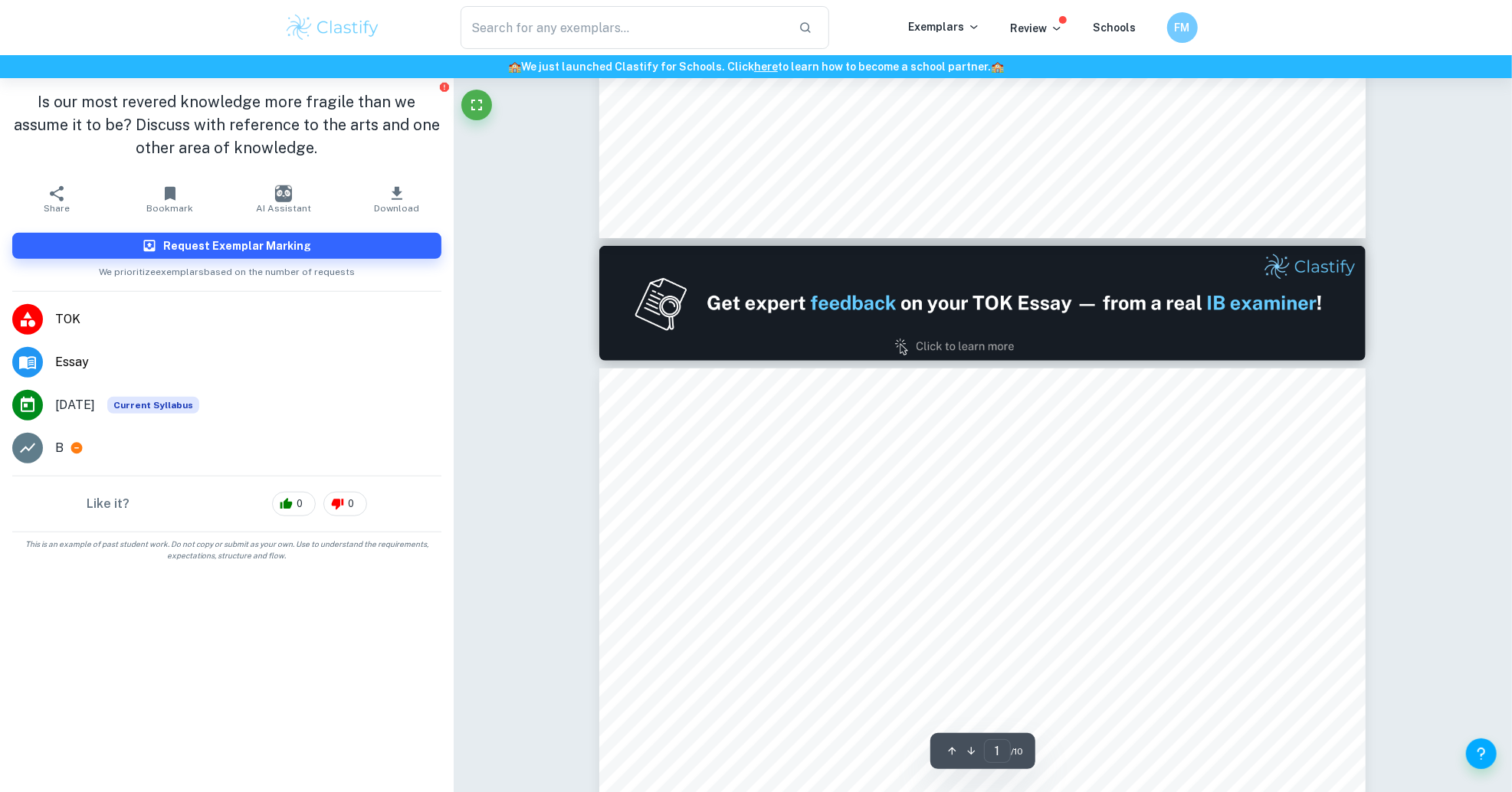
type input "2"
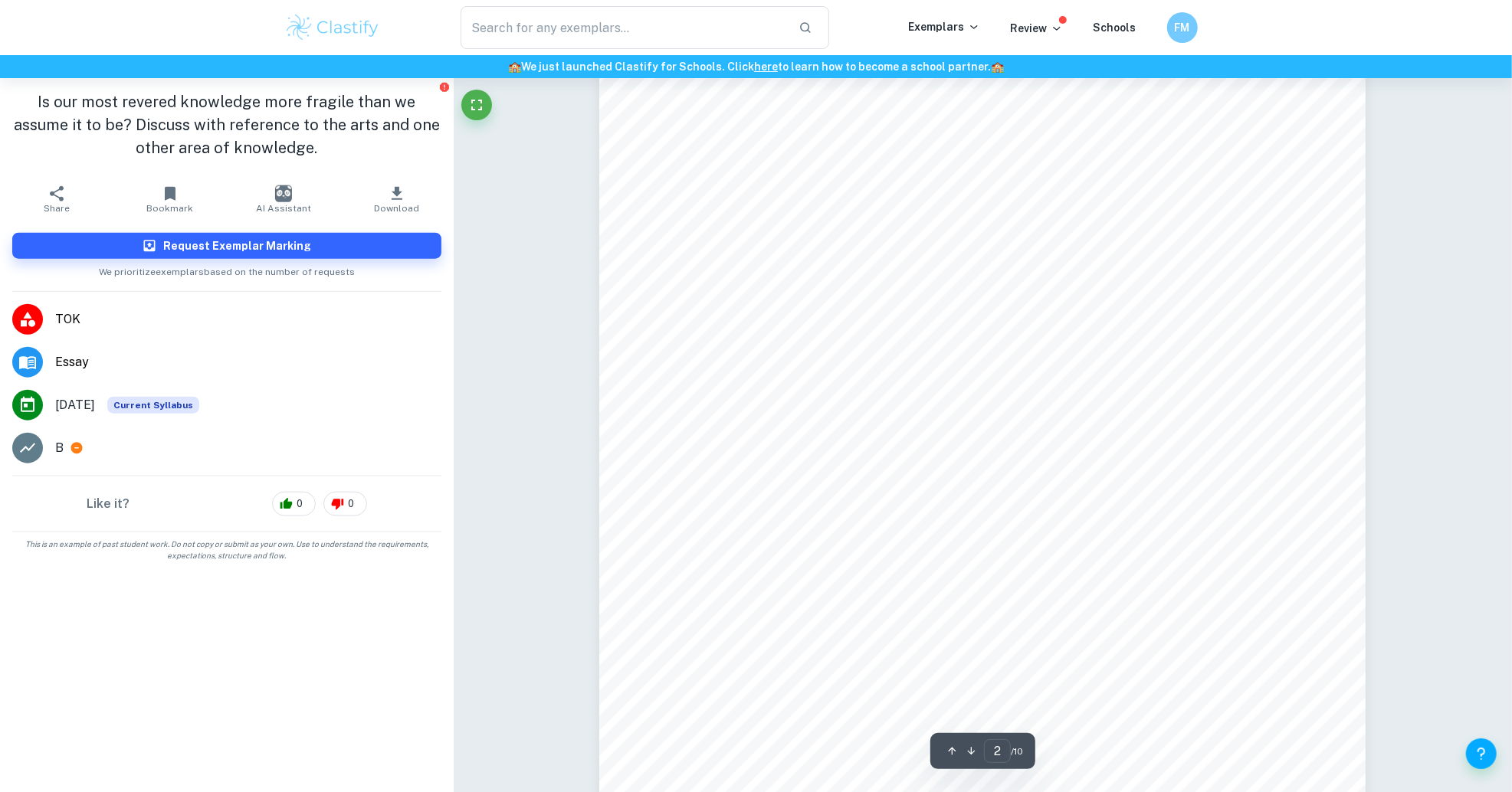
scroll to position [1232, 0]
